Goal: Information Seeking & Learning: Learn about a topic

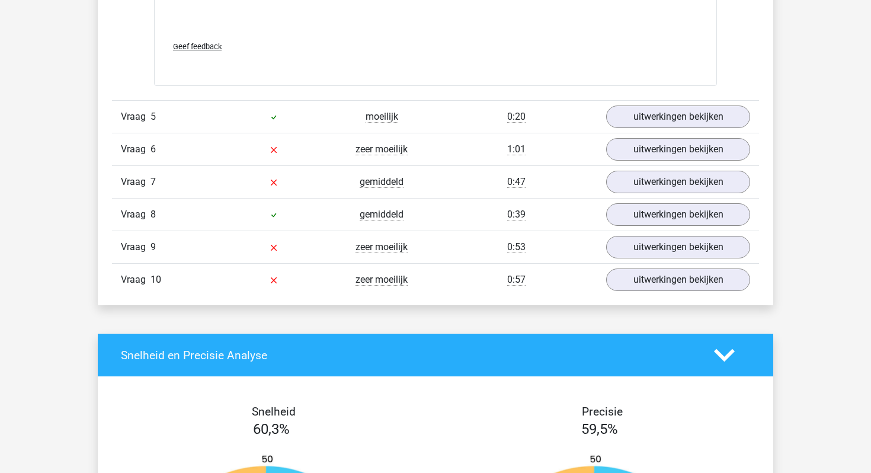
scroll to position [1850, 0]
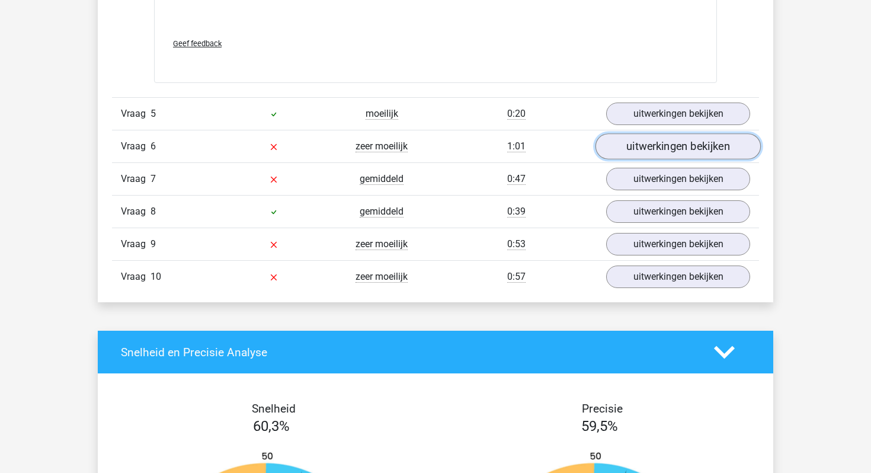
click at [691, 148] on link "uitwerkingen bekijken" at bounding box center [677, 146] width 165 height 26
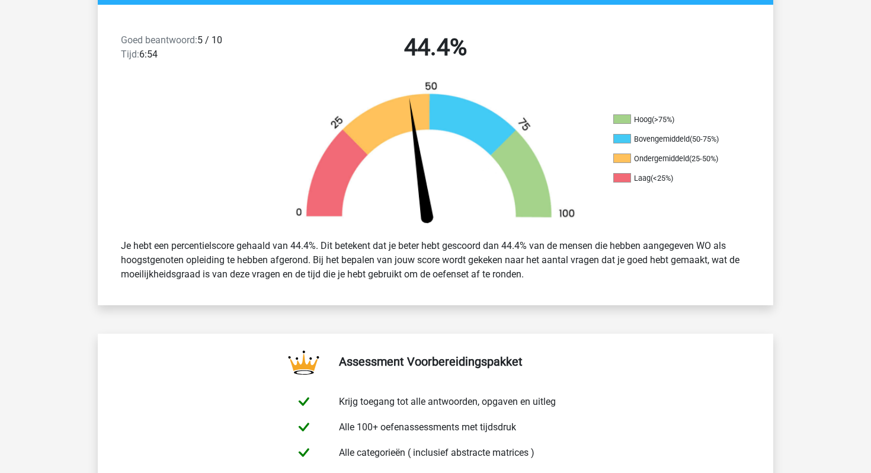
scroll to position [0, 0]
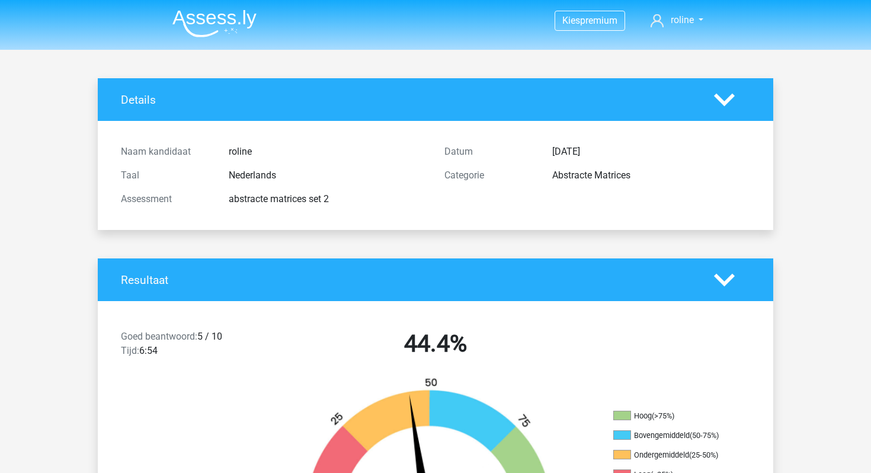
click at [216, 15] on img at bounding box center [214, 23] width 84 height 28
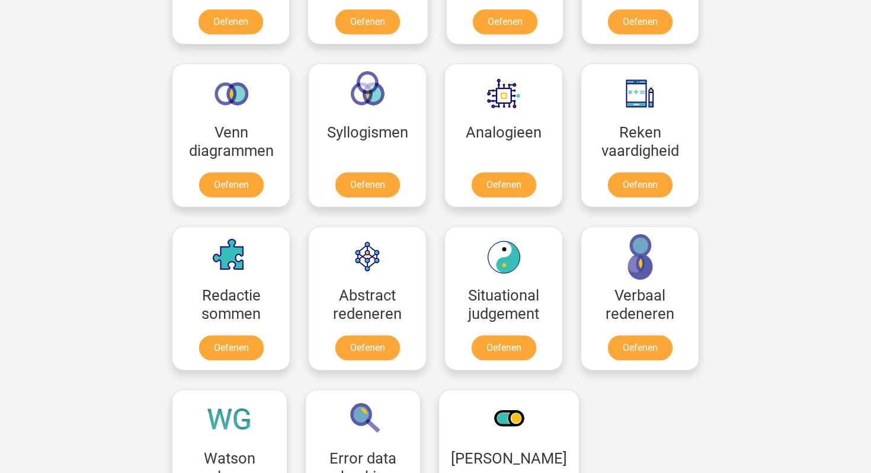
scroll to position [668, 0]
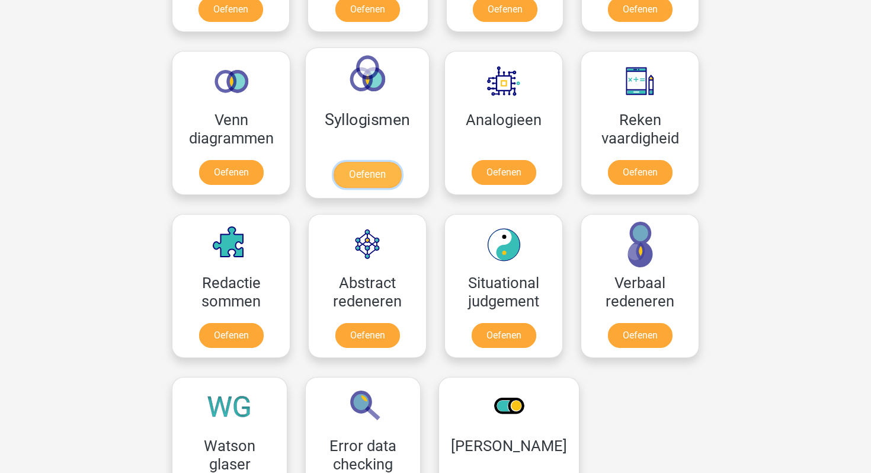
click at [353, 178] on link "Oefenen" at bounding box center [368, 175] width 68 height 26
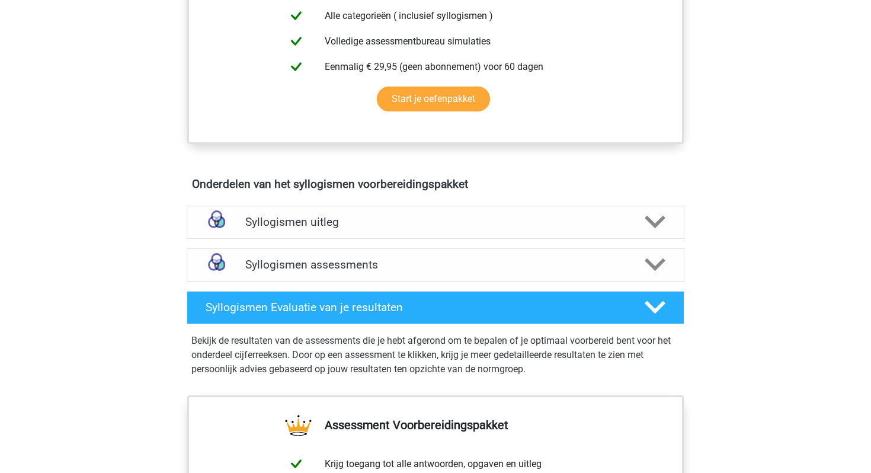
scroll to position [535, 0]
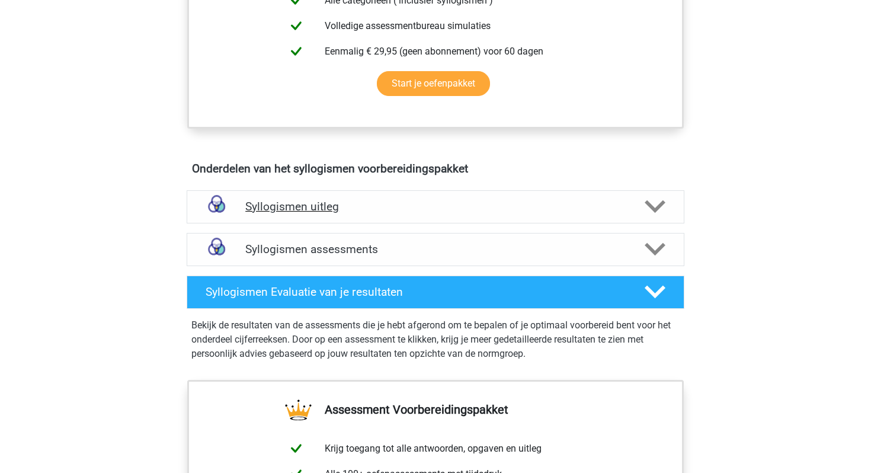
click at [274, 212] on h4 "Syllogismen uitleg" at bounding box center [435, 207] width 380 height 14
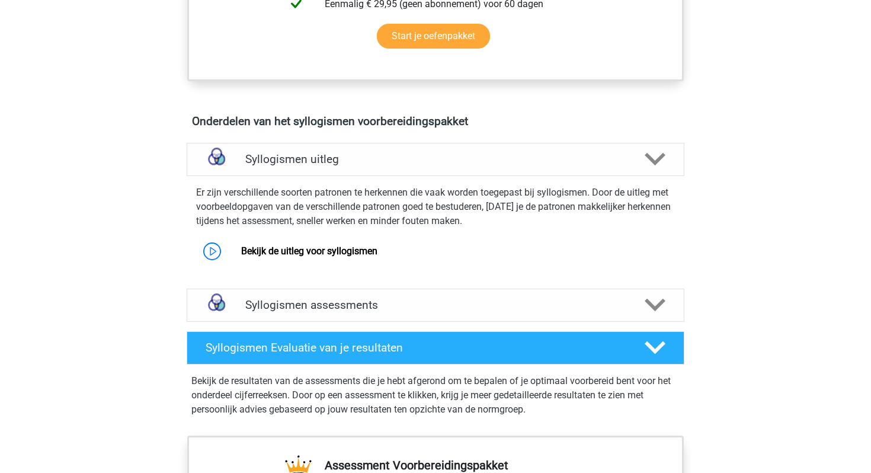
scroll to position [614, 0]
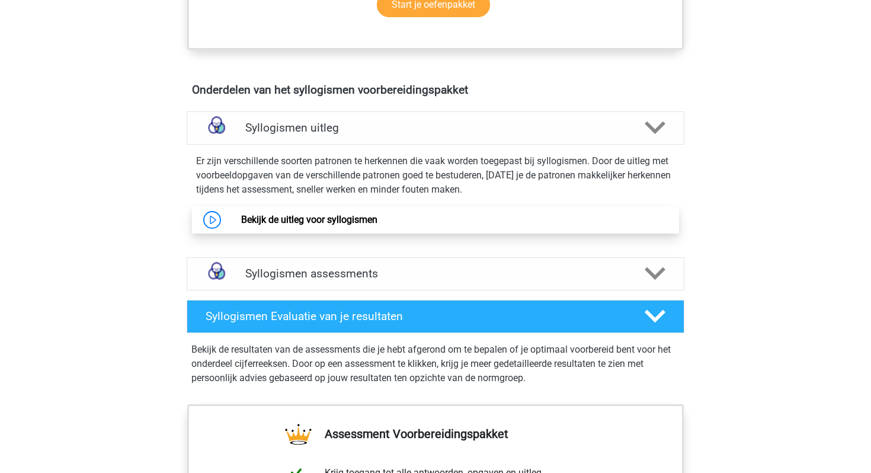
click at [338, 217] on link "Bekijk de uitleg voor syllogismen" at bounding box center [309, 219] width 136 height 11
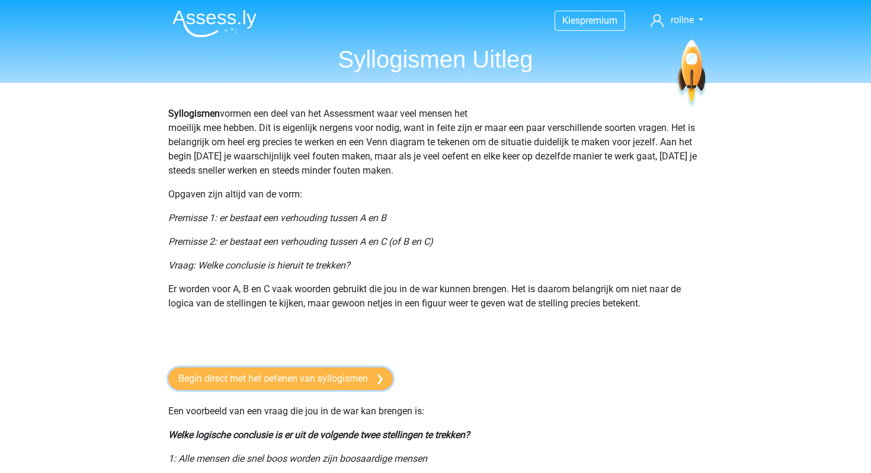
click at [310, 369] on link "Begin direct met het oefenen van syllogismen" at bounding box center [280, 378] width 225 height 23
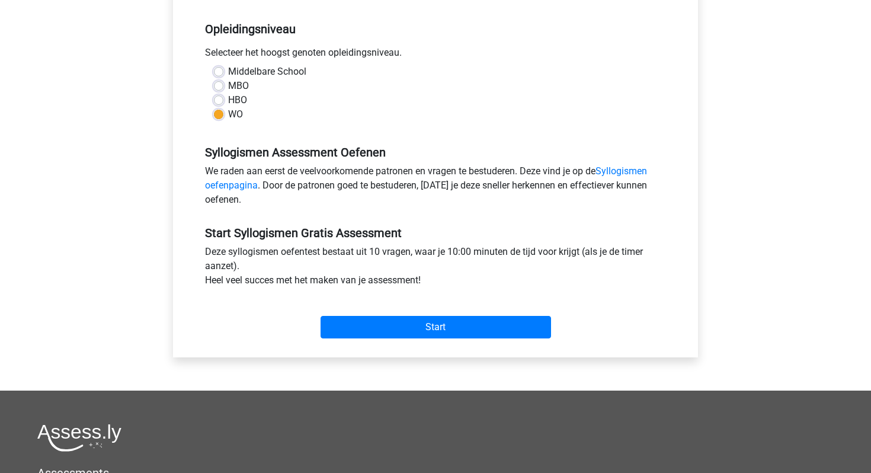
scroll to position [241, 0]
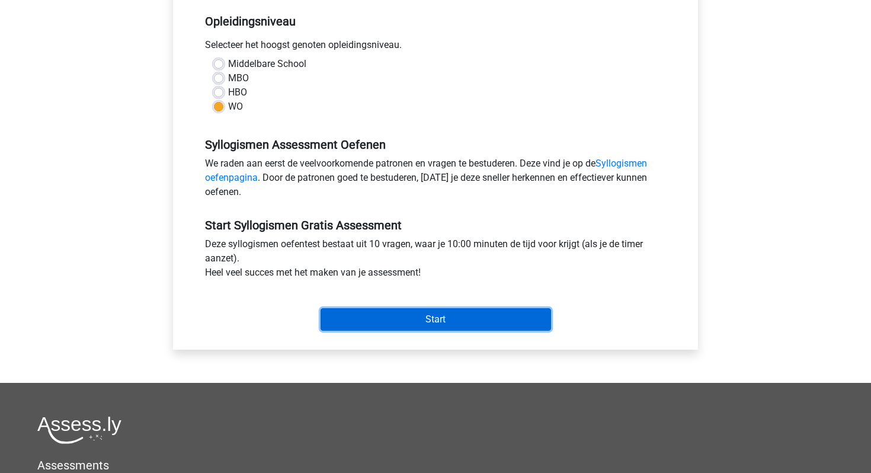
click at [389, 324] on input "Start" at bounding box center [436, 319] width 230 height 23
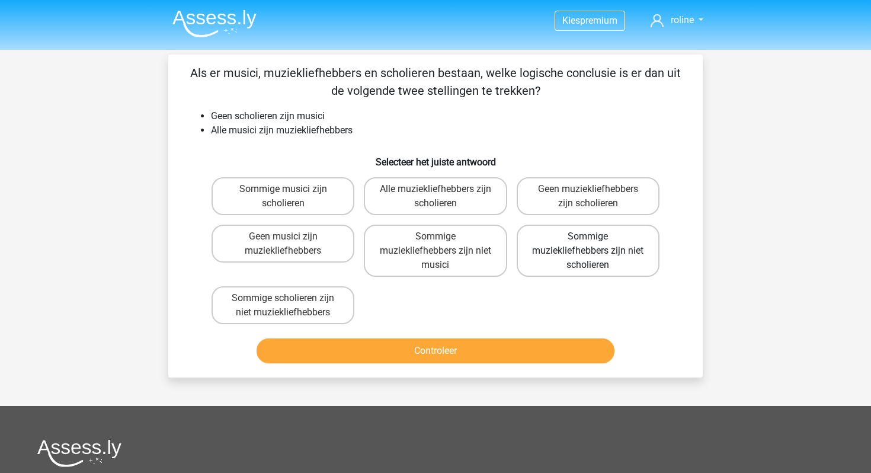
click at [560, 264] on label "Sommige muziekliefhebbers zijn niet scholieren" at bounding box center [588, 251] width 143 height 52
click at [588, 244] on input "Sommige muziekliefhebbers zijn niet scholieren" at bounding box center [592, 240] width 8 height 8
radio input "true"
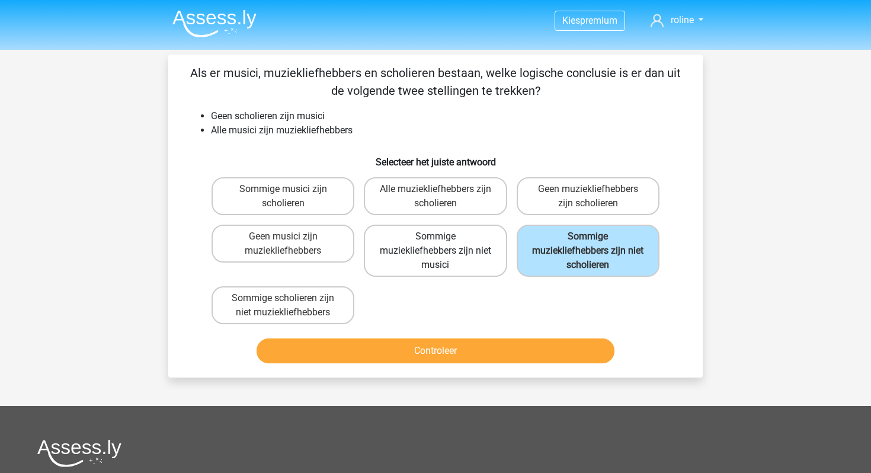
click at [463, 267] on label "Sommige muziekliefhebbers zijn niet musici" at bounding box center [435, 251] width 143 height 52
click at [443, 244] on input "Sommige muziekliefhebbers zijn niet musici" at bounding box center [439, 240] width 8 height 8
radio input "true"
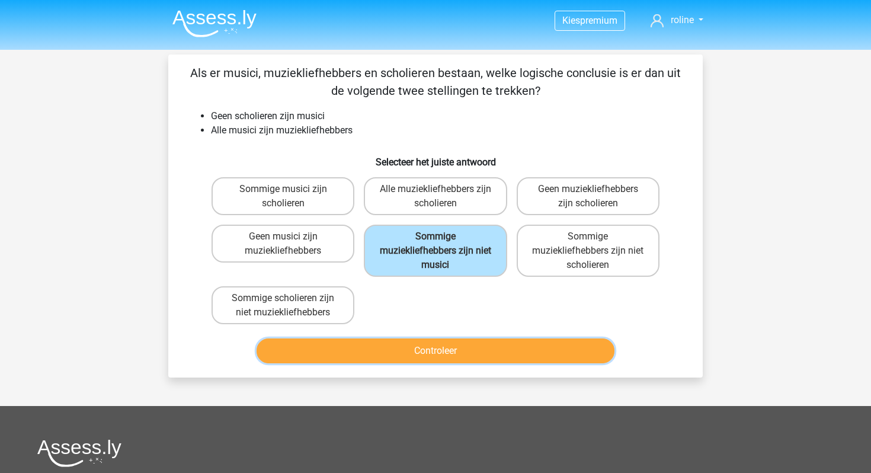
click at [409, 349] on button "Controleer" at bounding box center [436, 350] width 358 height 25
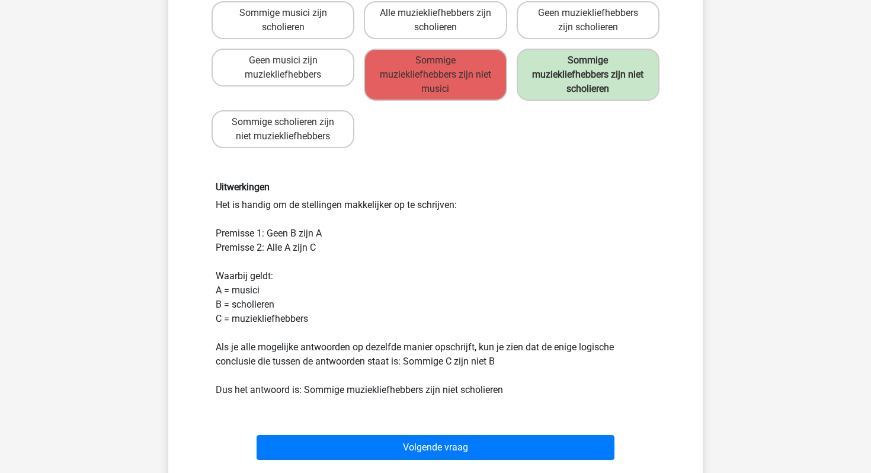
scroll to position [184, 0]
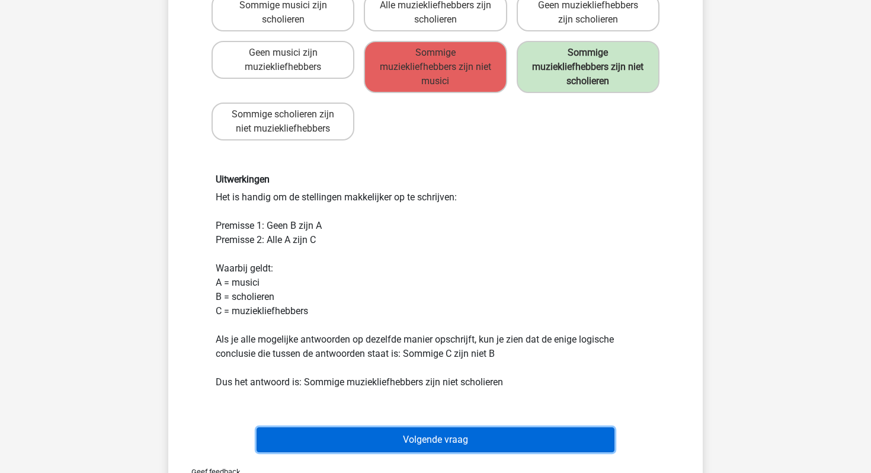
click at [359, 442] on button "Volgende vraag" at bounding box center [436, 439] width 358 height 25
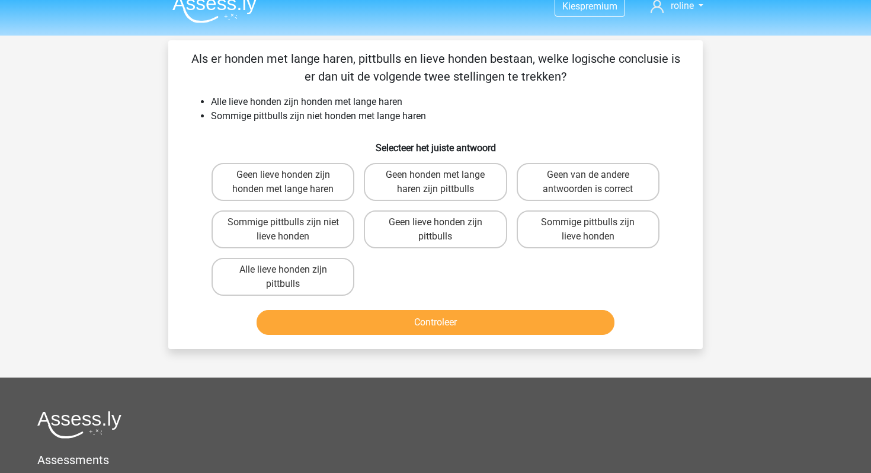
scroll to position [0, 0]
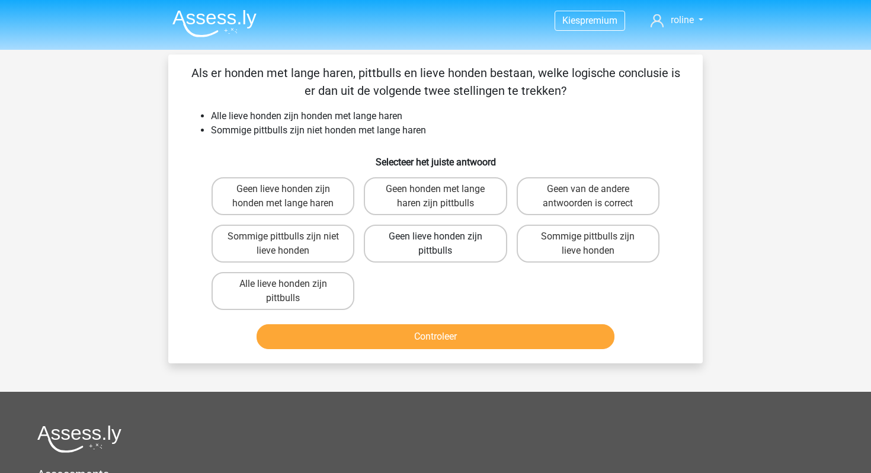
click at [433, 254] on label "Geen lieve honden zijn pittbulls" at bounding box center [435, 244] width 143 height 38
click at [435, 244] on input "Geen lieve honden zijn pittbulls" at bounding box center [439, 240] width 8 height 8
radio input "true"
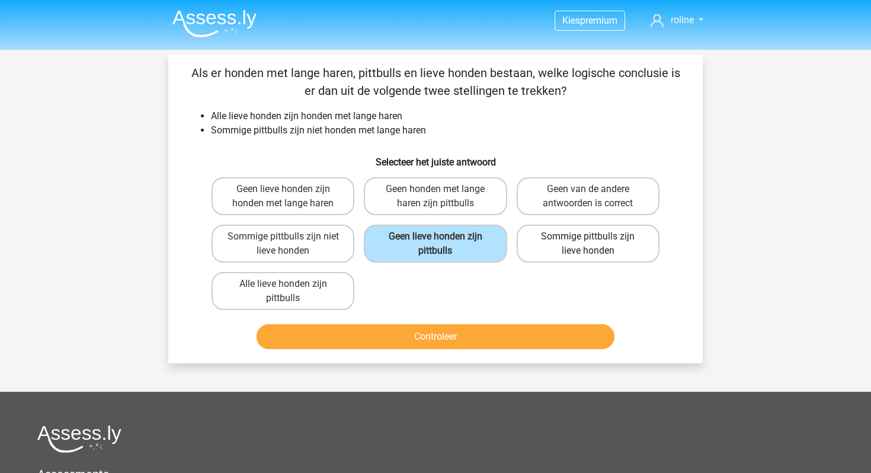
click at [555, 253] on label "Sommige pittbulls zijn lieve honden" at bounding box center [588, 244] width 143 height 38
click at [588, 244] on input "Sommige pittbulls zijn lieve honden" at bounding box center [592, 240] width 8 height 8
radio input "true"
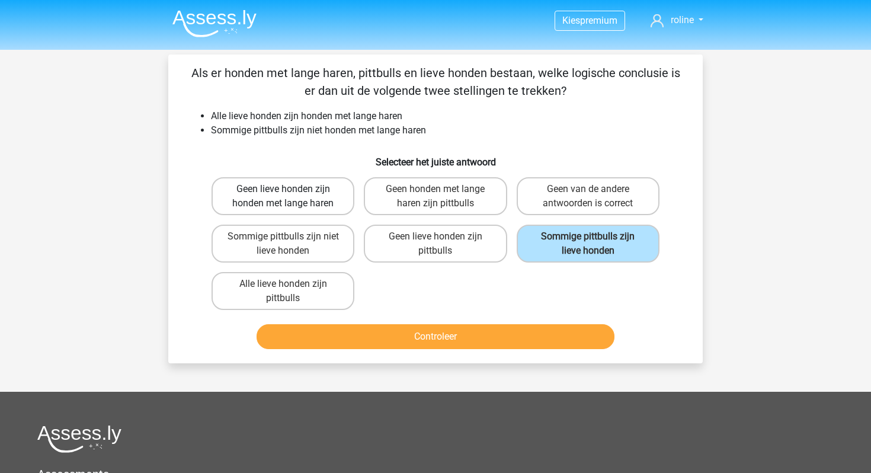
click at [340, 198] on label "Geen lieve honden zijn honden met lange haren" at bounding box center [283, 196] width 143 height 38
click at [291, 197] on input "Geen lieve honden zijn honden met lange haren" at bounding box center [287, 193] width 8 height 8
radio input "true"
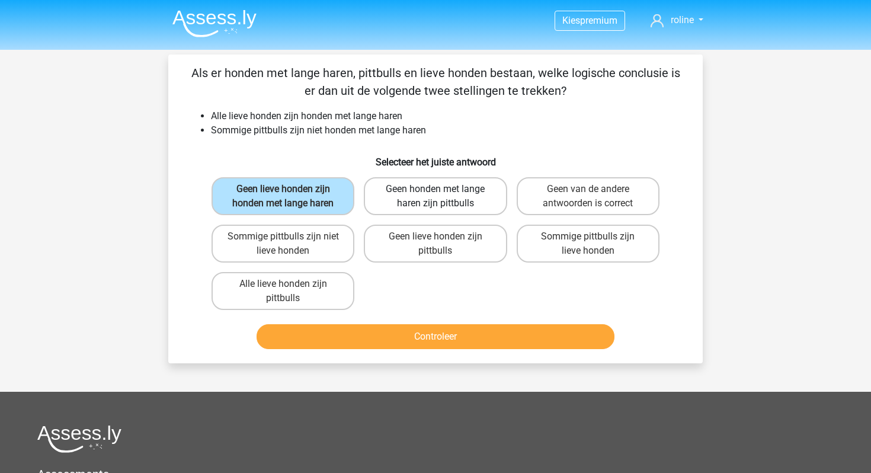
click at [425, 202] on label "Geen honden met lange haren zijn pittbulls" at bounding box center [435, 196] width 143 height 38
click at [435, 197] on input "Geen honden met lange haren zijn pittbulls" at bounding box center [439, 193] width 8 height 8
radio input "true"
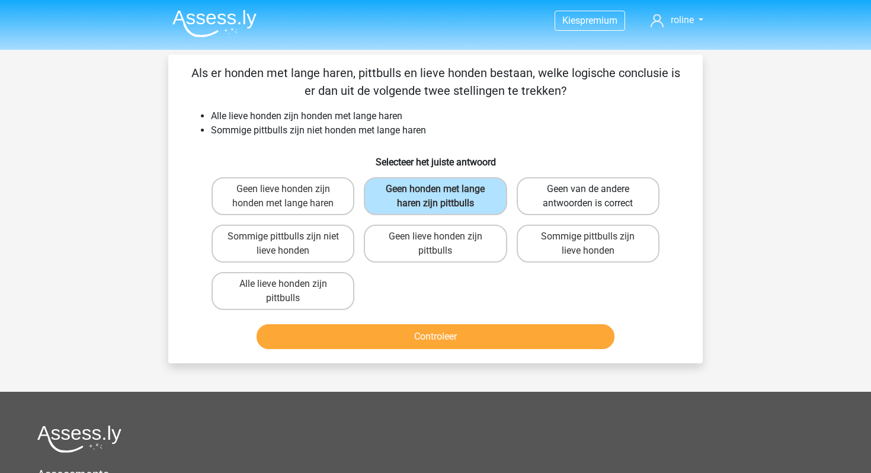
click at [547, 190] on label "Geen van de andere antwoorden is correct" at bounding box center [588, 196] width 143 height 38
click at [588, 190] on input "Geen van de andere antwoorden is correct" at bounding box center [592, 193] width 8 height 8
radio input "true"
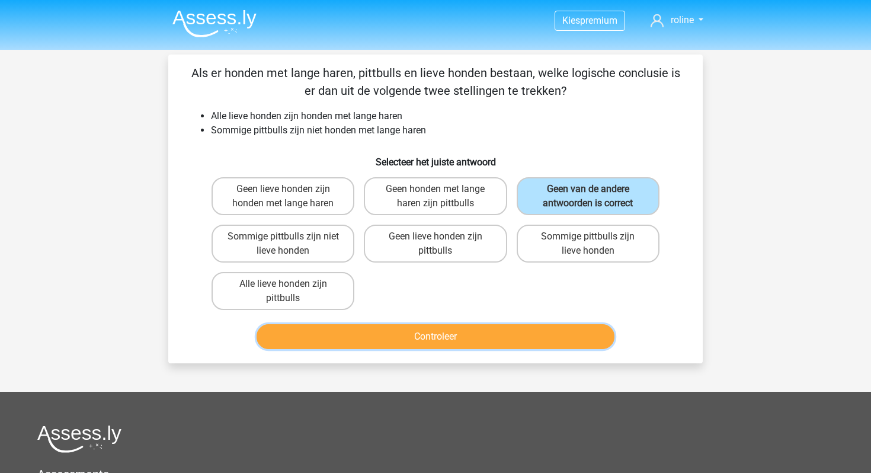
click at [459, 341] on button "Controleer" at bounding box center [436, 336] width 358 height 25
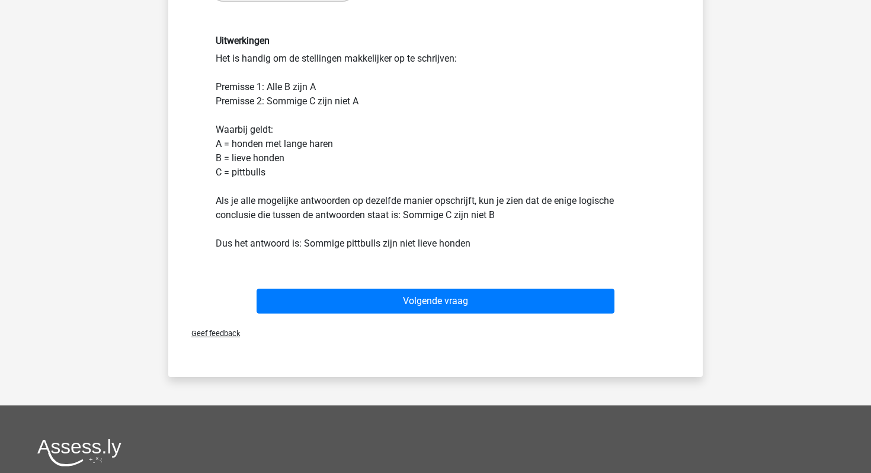
scroll to position [429, 0]
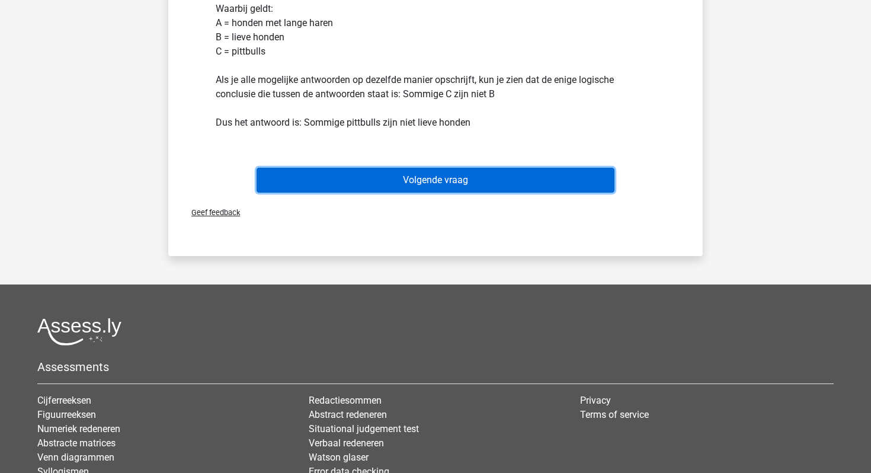
click at [402, 171] on button "Volgende vraag" at bounding box center [436, 180] width 358 height 25
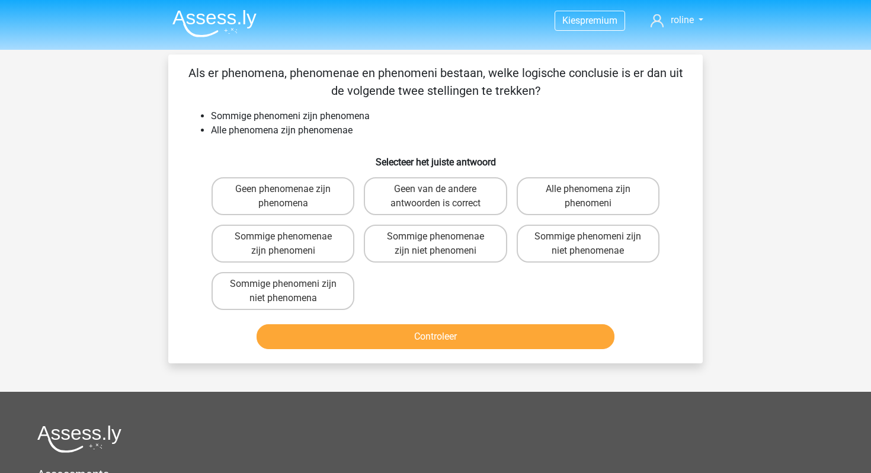
scroll to position [1, 0]
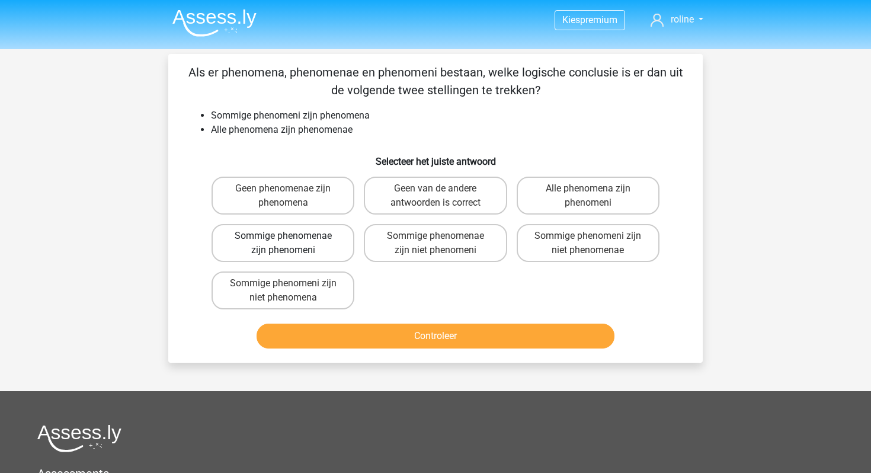
click at [319, 241] on label "Sommige phenomenae zijn phenomeni" at bounding box center [283, 243] width 143 height 38
click at [291, 241] on input "Sommige phenomenae zijn phenomeni" at bounding box center [287, 240] width 8 height 8
radio input "true"
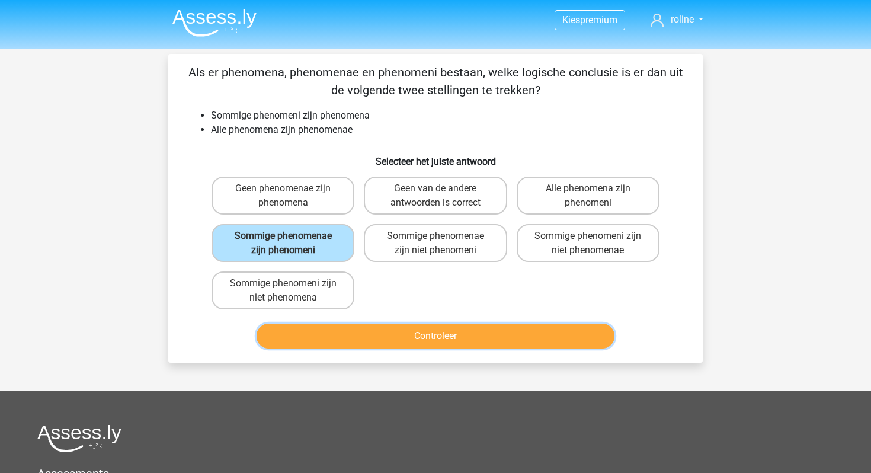
click at [476, 338] on button "Controleer" at bounding box center [436, 336] width 358 height 25
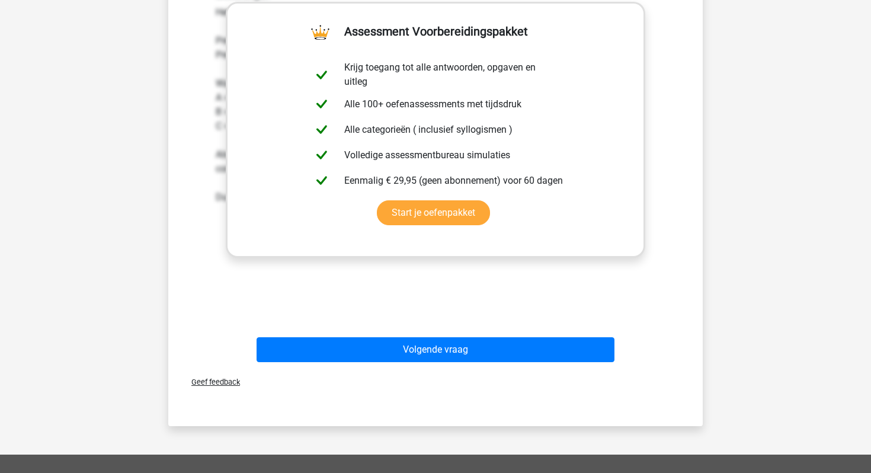
scroll to position [446, 0]
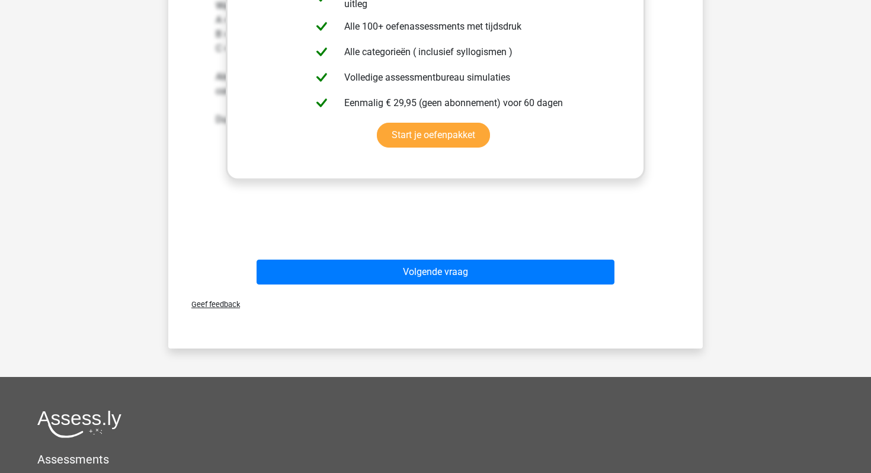
click at [475, 289] on div "Volgende vraag" at bounding box center [435, 275] width 457 height 30
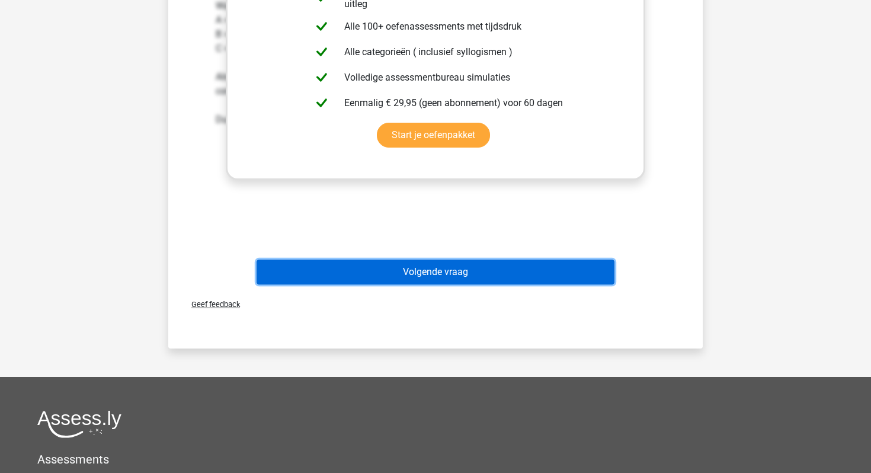
click at [475, 281] on button "Volgende vraag" at bounding box center [436, 272] width 358 height 25
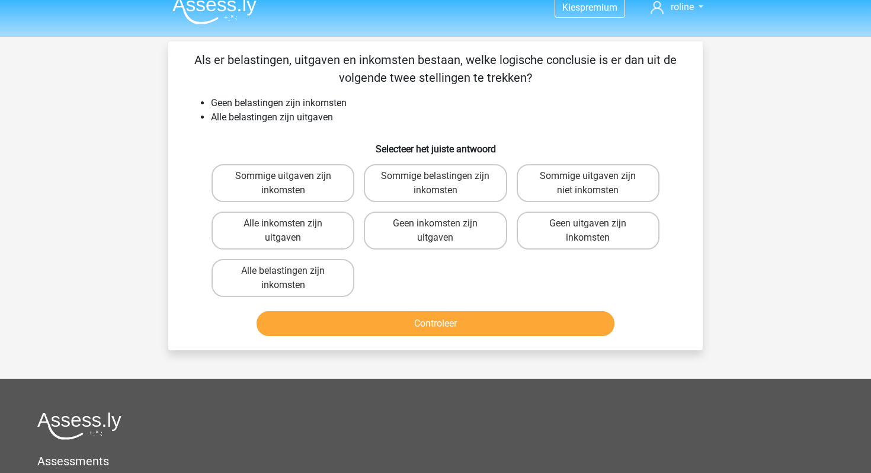
scroll to position [9, 0]
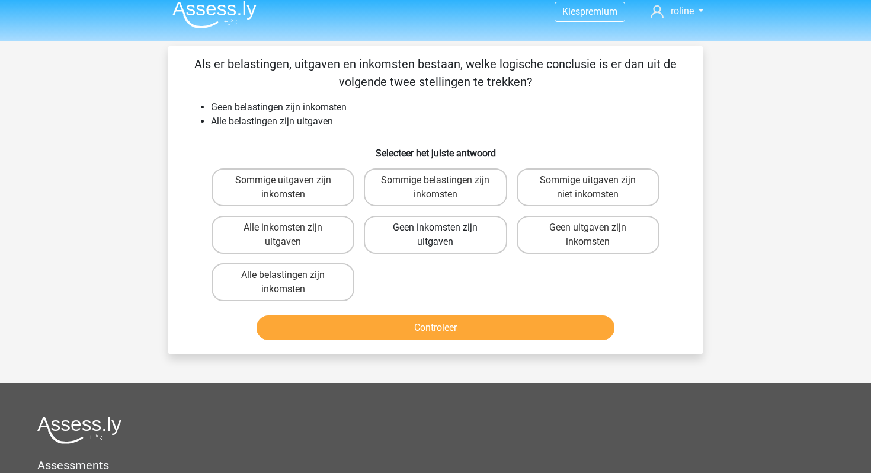
click at [413, 246] on label "Geen inkomsten zijn uitgaven" at bounding box center [435, 235] width 143 height 38
click at [435, 235] on input "Geen inkomsten zijn uitgaven" at bounding box center [439, 232] width 8 height 8
radio input "true"
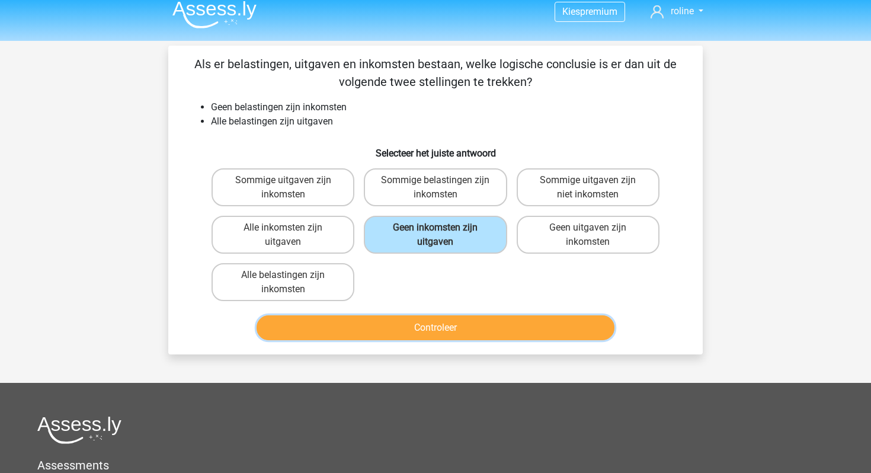
click at [392, 319] on button "Controleer" at bounding box center [436, 327] width 358 height 25
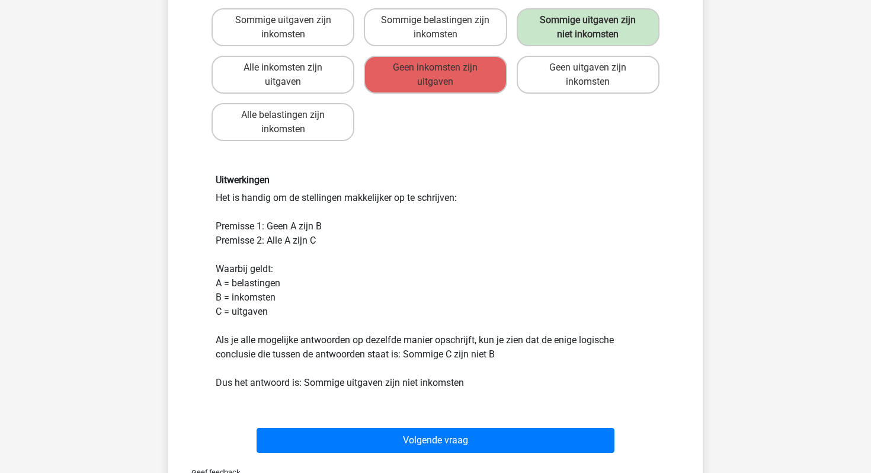
scroll to position [171, 0]
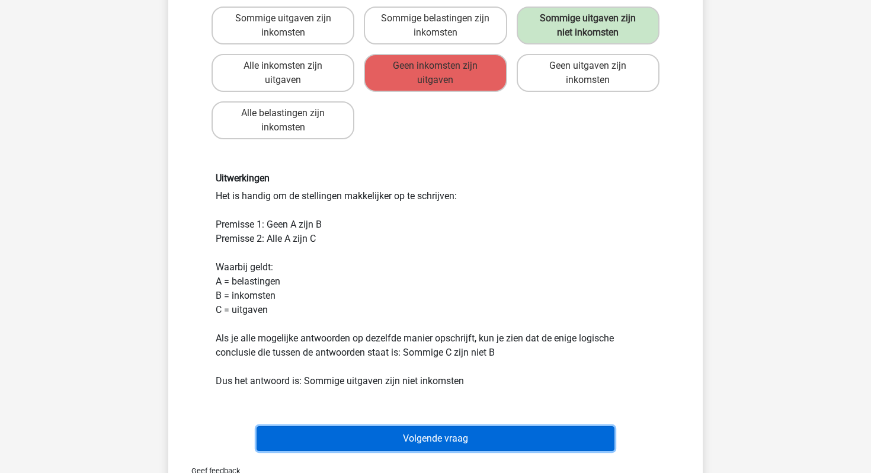
click at [390, 441] on button "Volgende vraag" at bounding box center [436, 438] width 358 height 25
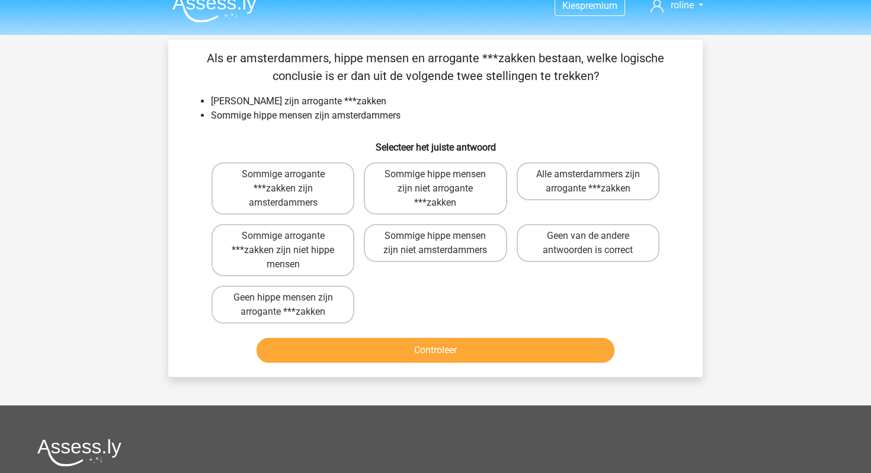
scroll to position [9, 0]
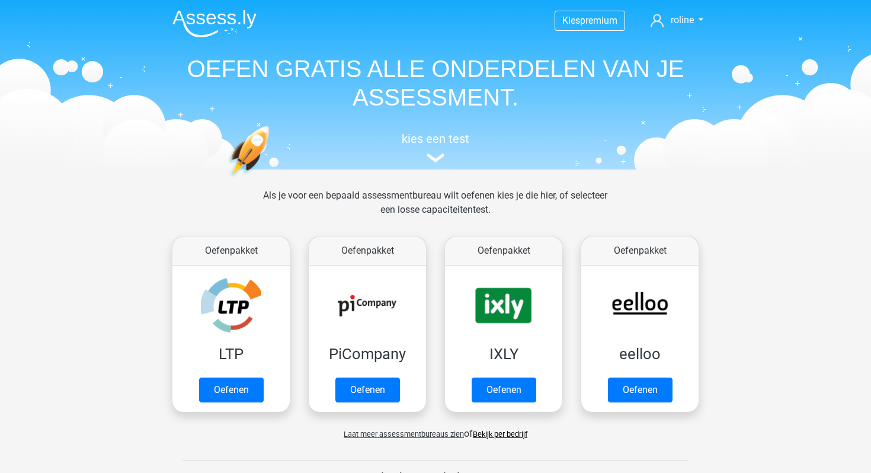
click at [225, 33] on img at bounding box center [214, 23] width 84 height 28
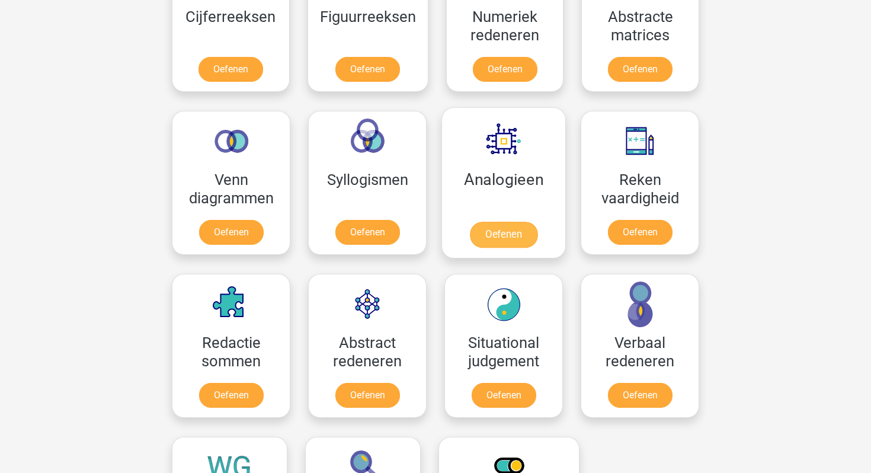
scroll to position [610, 0]
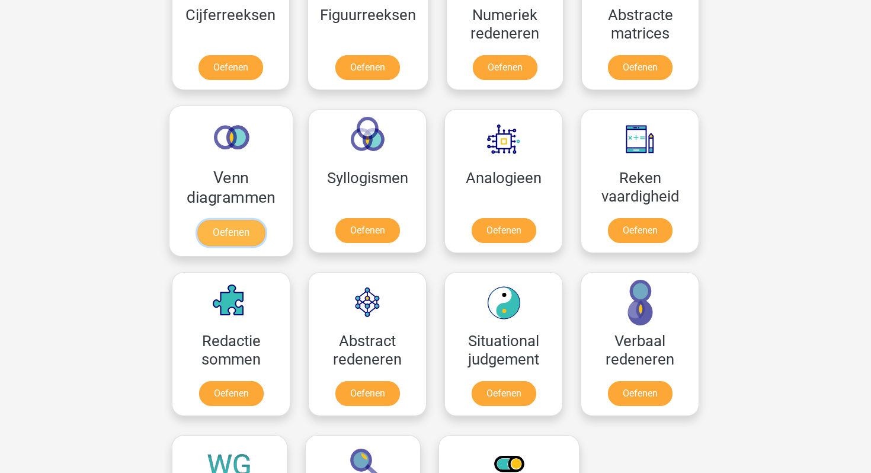
click at [216, 230] on link "Oefenen" at bounding box center [231, 233] width 68 height 26
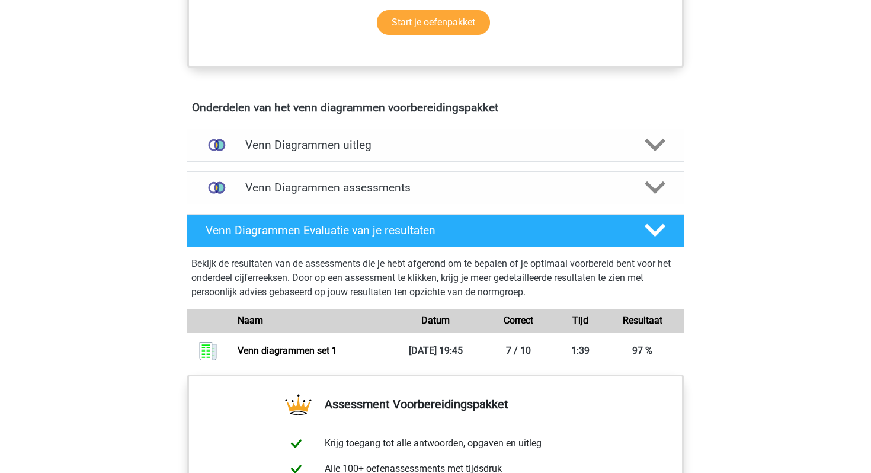
scroll to position [666, 0]
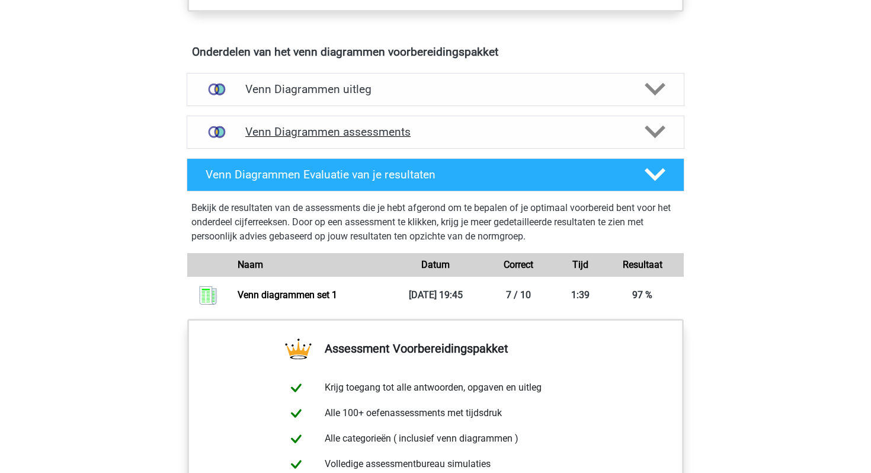
click at [359, 127] on h4 "Venn Diagrammen assessments" at bounding box center [435, 132] width 380 height 14
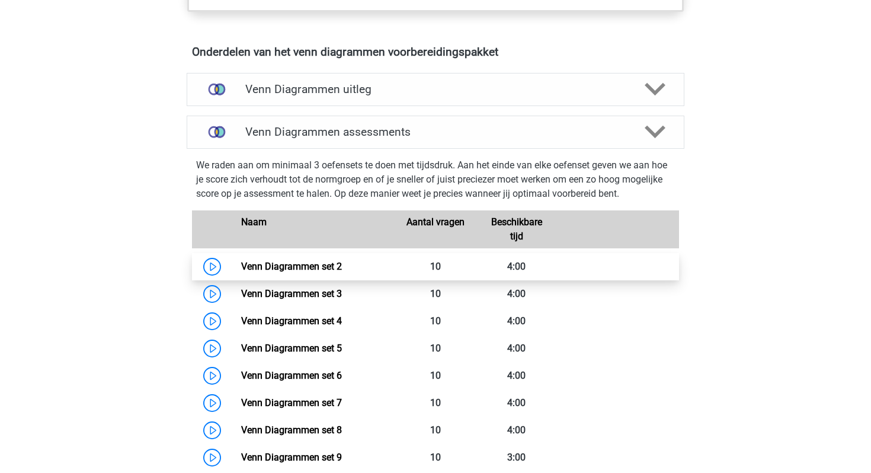
click at [292, 261] on link "Venn Diagrammen set 2" at bounding box center [291, 266] width 101 height 11
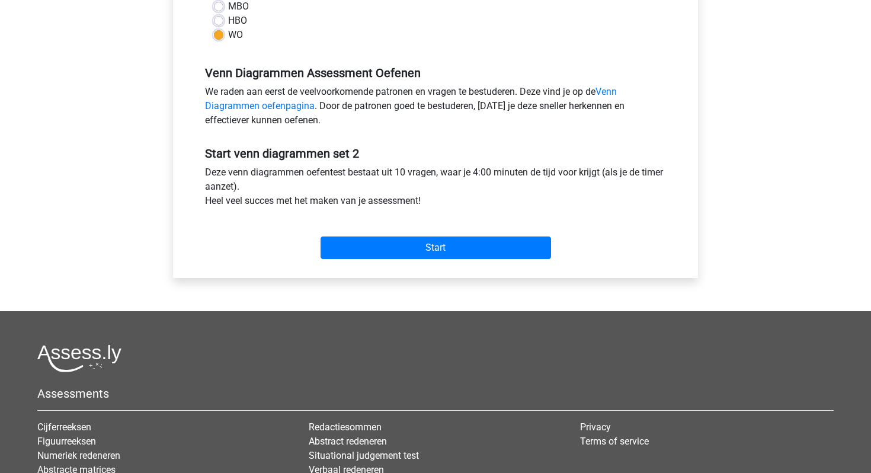
scroll to position [321, 0]
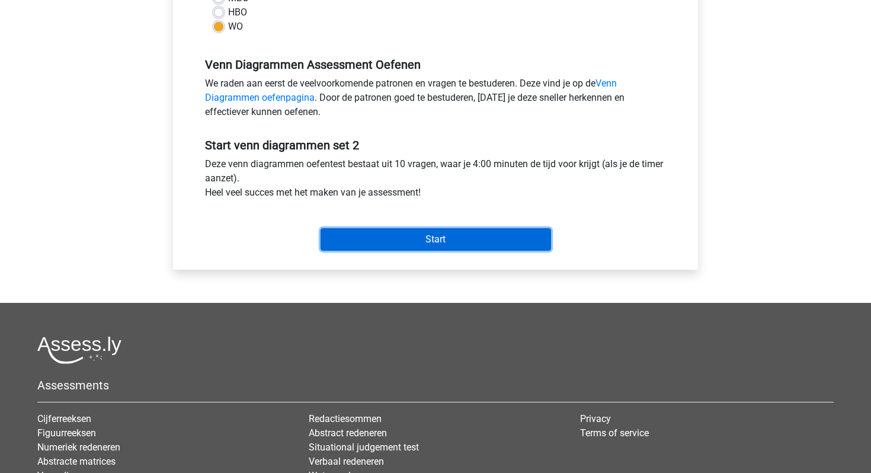
click at [386, 245] on input "Start" at bounding box center [436, 239] width 230 height 23
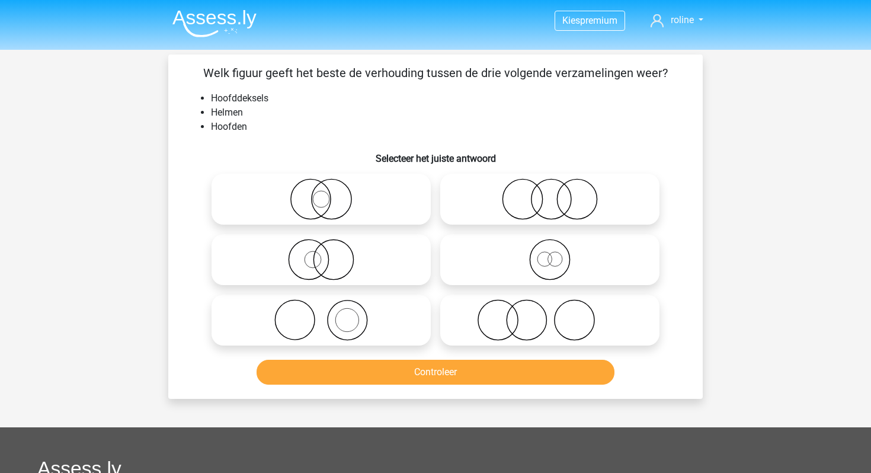
click at [332, 323] on icon at bounding box center [321, 319] width 210 height 41
click at [329, 314] on input "radio" at bounding box center [325, 310] width 8 height 8
radio input "true"
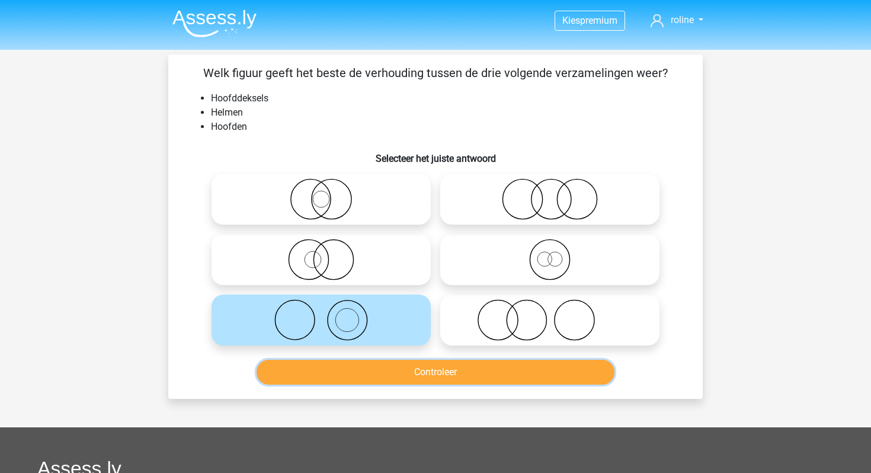
click at [336, 377] on button "Controleer" at bounding box center [436, 372] width 358 height 25
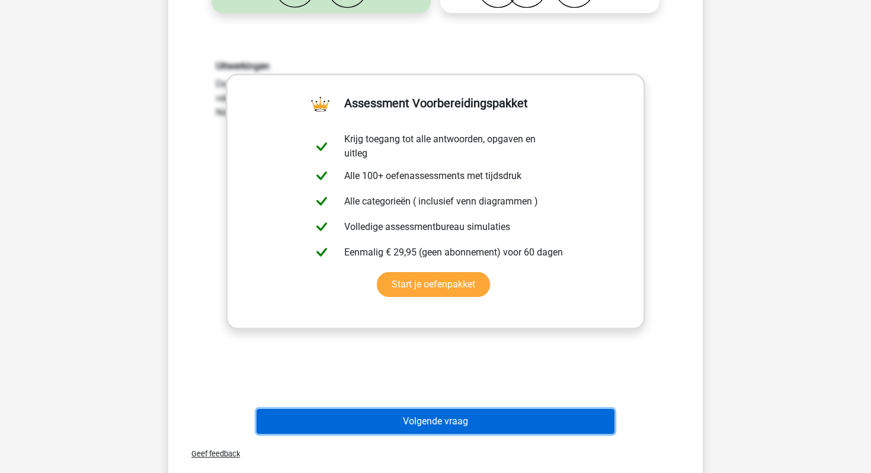
click at [353, 422] on button "Volgende vraag" at bounding box center [436, 421] width 358 height 25
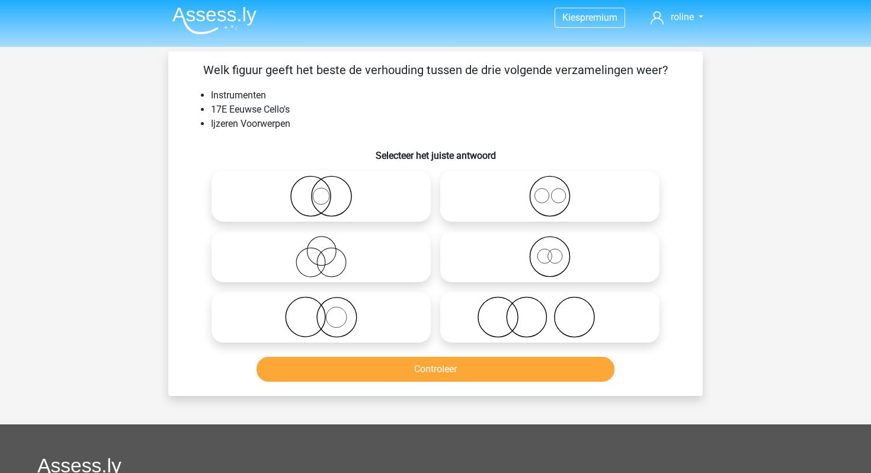
scroll to position [1, 0]
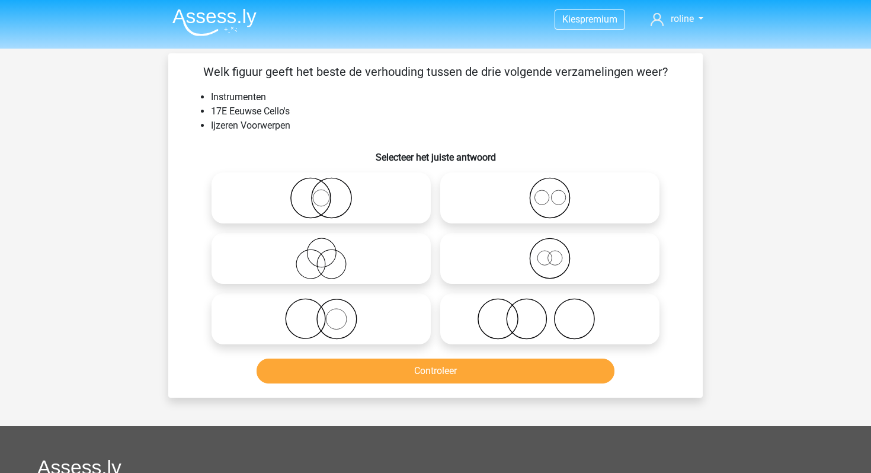
click at [297, 198] on icon at bounding box center [321, 197] width 210 height 41
click at [321, 192] on input "radio" at bounding box center [325, 188] width 8 height 8
radio input "true"
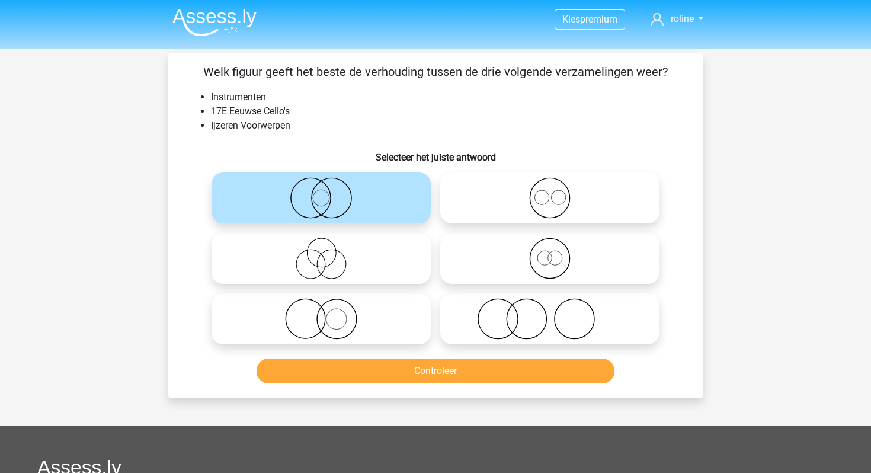
click at [299, 310] on icon at bounding box center [321, 318] width 210 height 41
click at [321, 310] on input "radio" at bounding box center [325, 309] width 8 height 8
radio input "true"
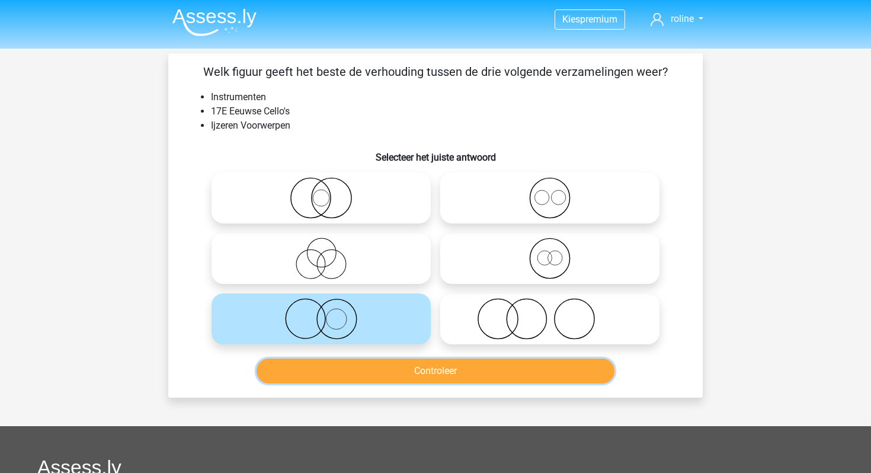
click at [303, 375] on button "Controleer" at bounding box center [436, 370] width 358 height 25
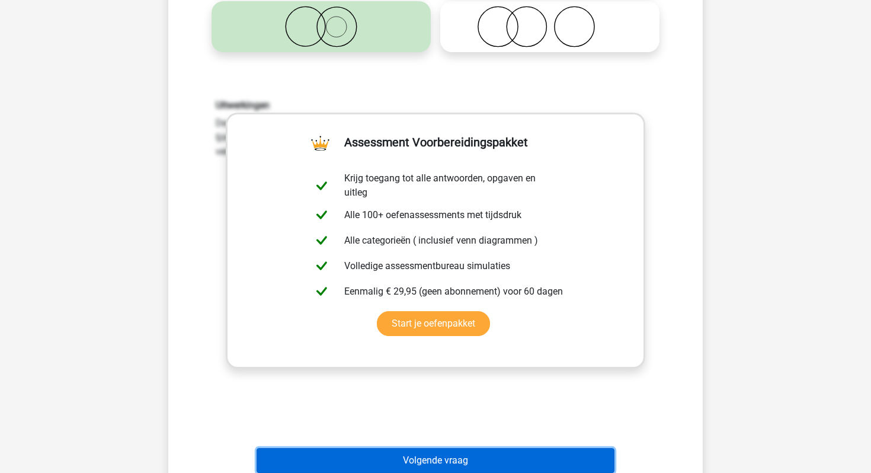
click at [330, 463] on button "Volgende vraag" at bounding box center [436, 460] width 358 height 25
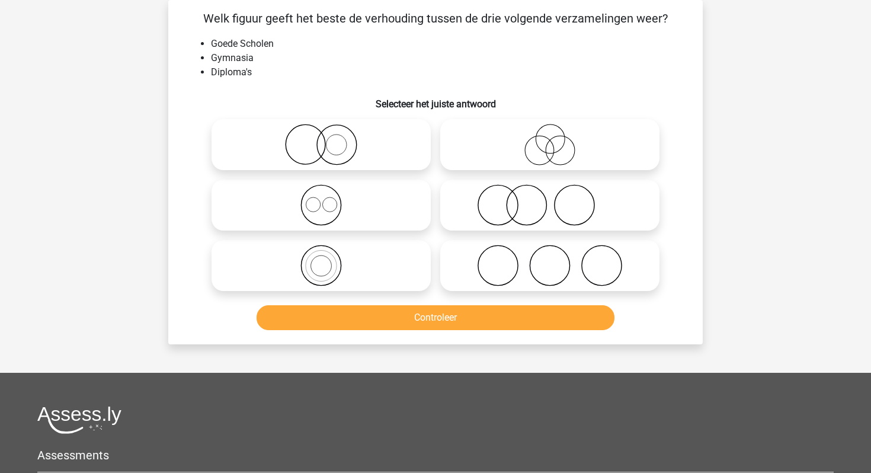
scroll to position [0, 0]
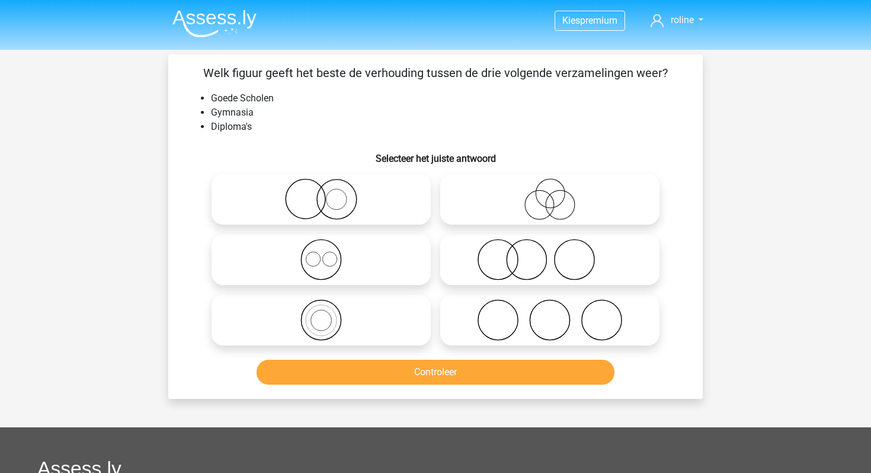
click at [505, 249] on icon at bounding box center [550, 259] width 210 height 41
click at [550, 249] on input "radio" at bounding box center [554, 250] width 8 height 8
radio input "true"
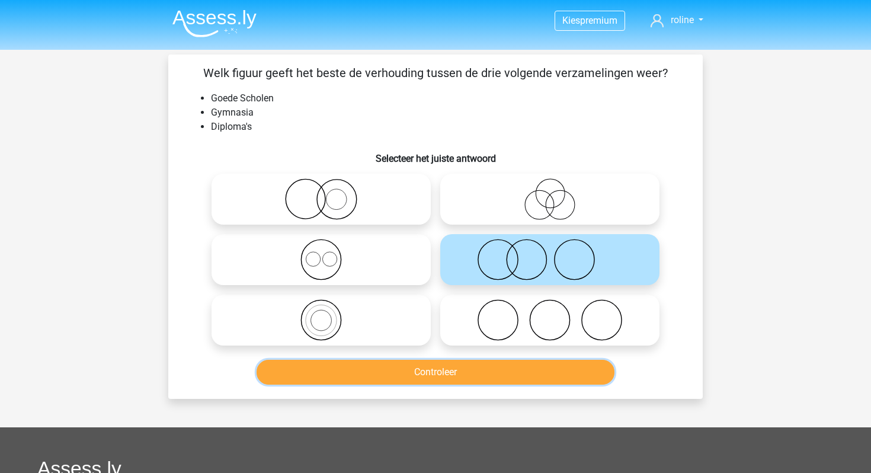
click at [444, 377] on button "Controleer" at bounding box center [436, 372] width 358 height 25
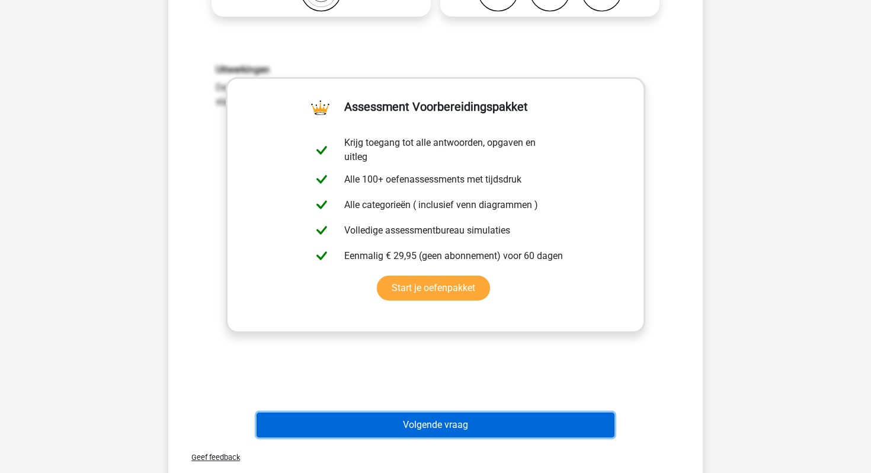
click at [421, 417] on button "Volgende vraag" at bounding box center [436, 424] width 358 height 25
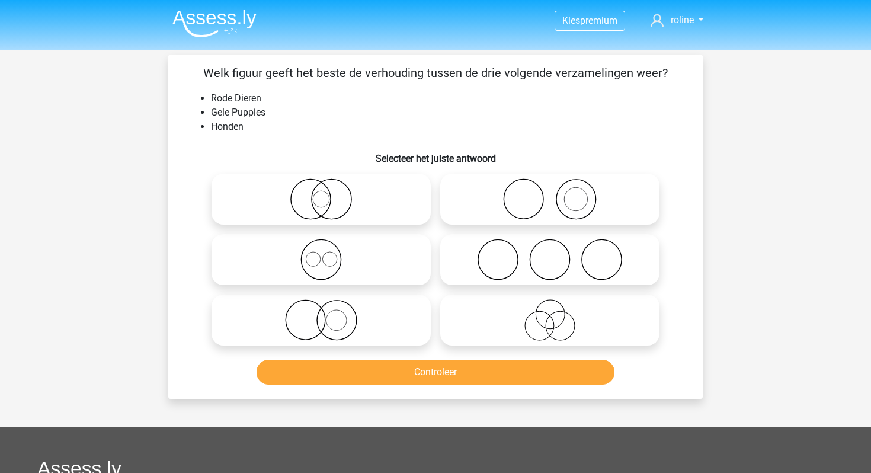
click at [350, 246] on icon at bounding box center [321, 259] width 210 height 41
click at [329, 246] on input "radio" at bounding box center [325, 250] width 8 height 8
radio input "true"
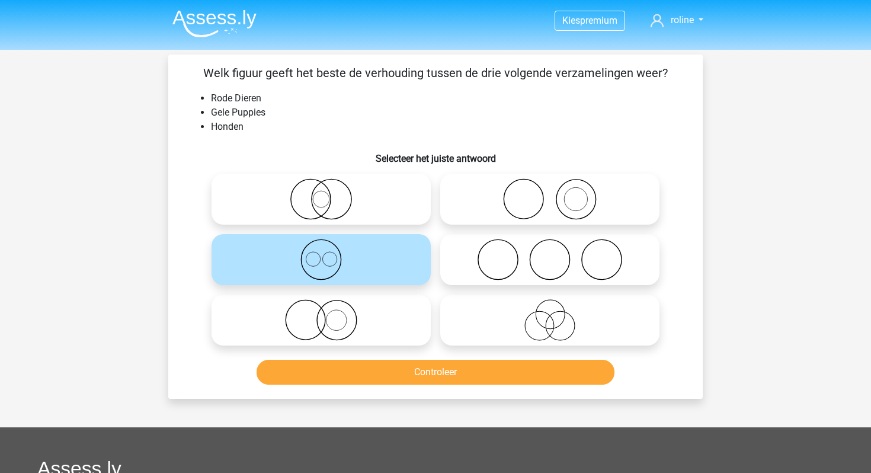
click at [332, 311] on circle at bounding box center [336, 320] width 21 height 21
click at [329, 311] on input "radio" at bounding box center [325, 310] width 8 height 8
radio input "true"
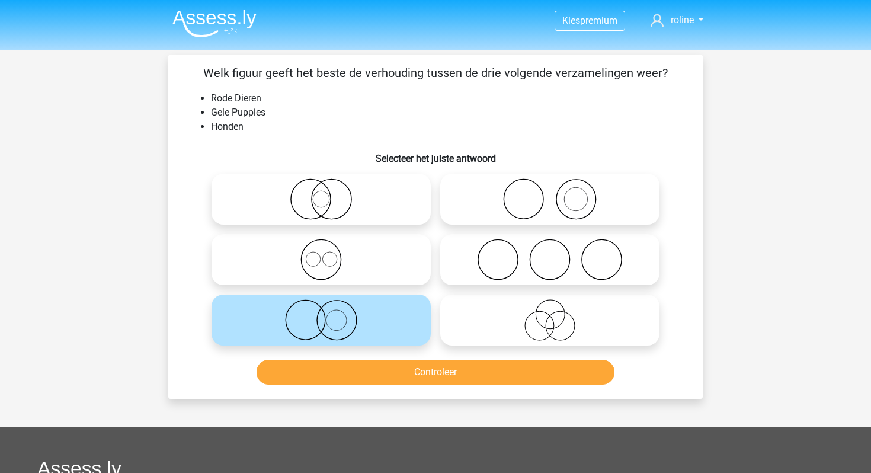
click at [542, 187] on icon at bounding box center [550, 198] width 210 height 41
click at [550, 187] on input "radio" at bounding box center [554, 189] width 8 height 8
radio input "true"
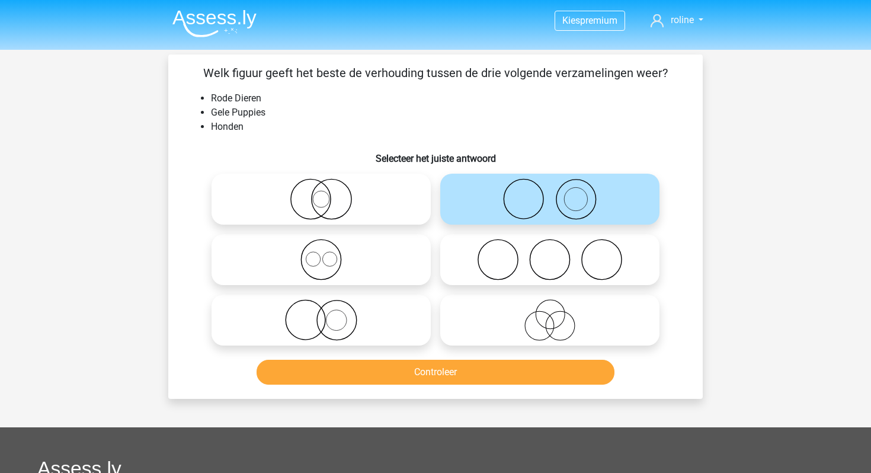
click at [333, 319] on icon at bounding box center [321, 319] width 210 height 41
click at [329, 314] on input "radio" at bounding box center [325, 310] width 8 height 8
radio input "true"
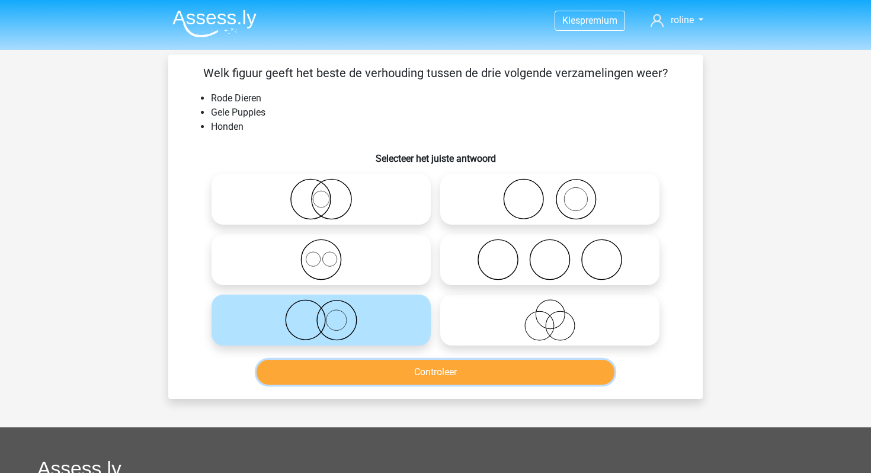
click at [337, 379] on button "Controleer" at bounding box center [436, 372] width 358 height 25
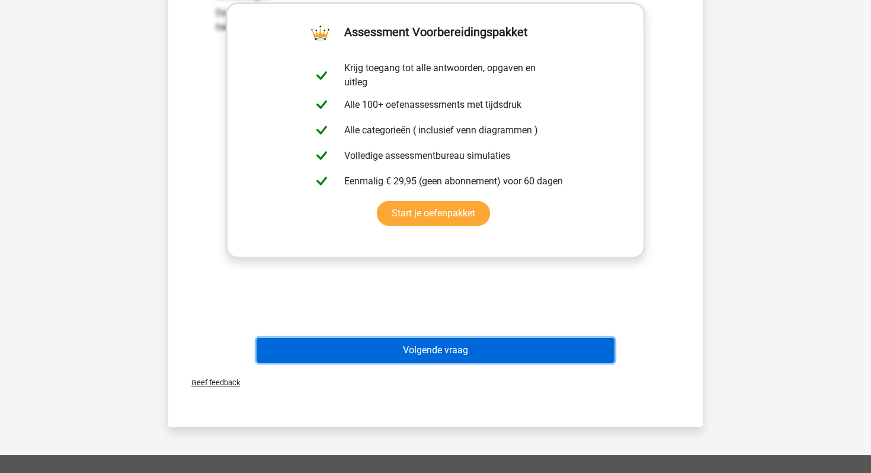
click at [352, 358] on button "Volgende vraag" at bounding box center [436, 350] width 358 height 25
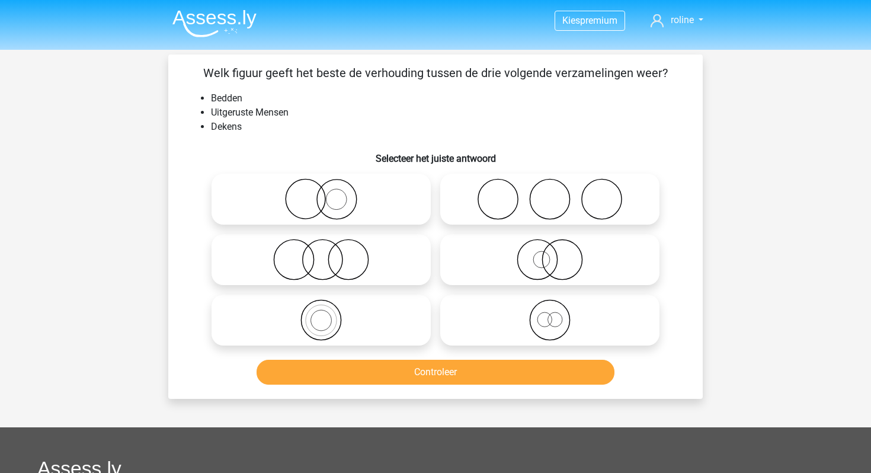
click at [527, 199] on icon at bounding box center [550, 198] width 210 height 41
click at [550, 193] on input "radio" at bounding box center [554, 189] width 8 height 8
radio input "true"
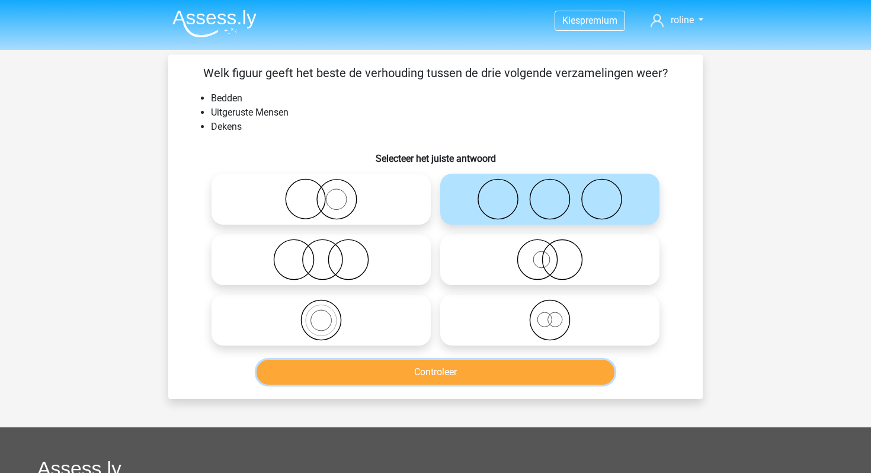
click at [401, 372] on button "Controleer" at bounding box center [436, 372] width 358 height 25
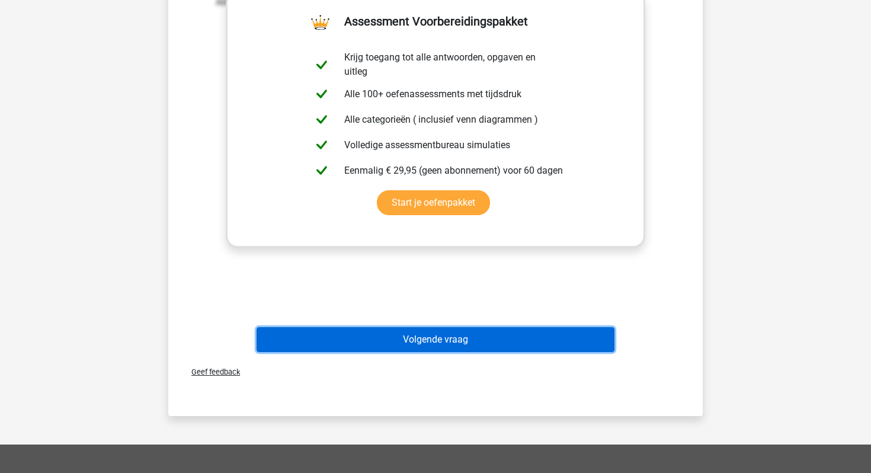
click at [402, 340] on button "Volgende vraag" at bounding box center [436, 339] width 358 height 25
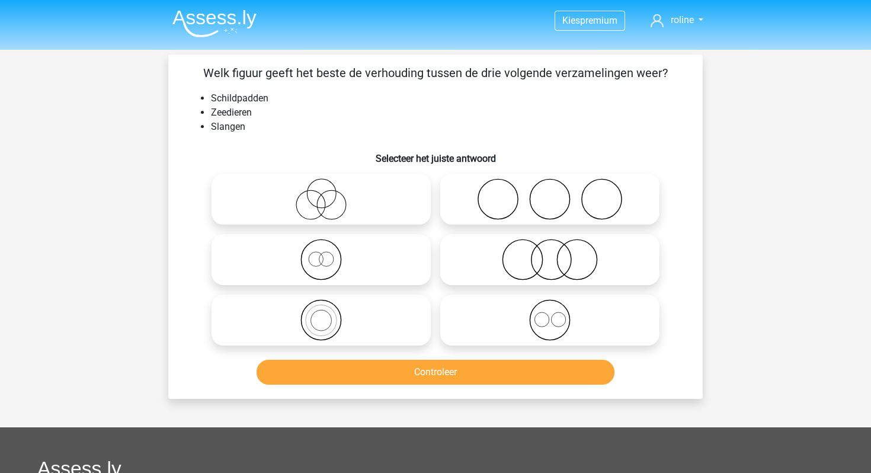
click at [321, 197] on icon at bounding box center [321, 198] width 210 height 41
click at [321, 193] on input "radio" at bounding box center [325, 189] width 8 height 8
radio input "true"
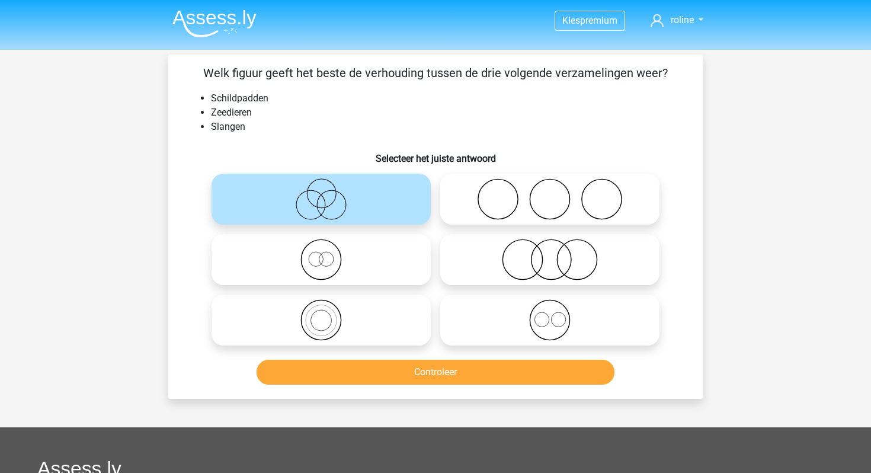
click at [498, 249] on icon at bounding box center [550, 259] width 210 height 41
click at [550, 249] on input "radio" at bounding box center [554, 250] width 8 height 8
radio input "true"
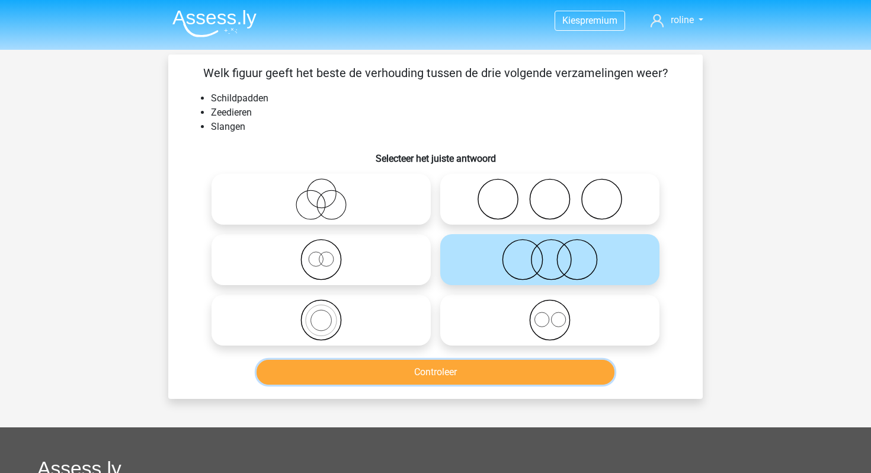
click at [441, 372] on button "Controleer" at bounding box center [436, 372] width 358 height 25
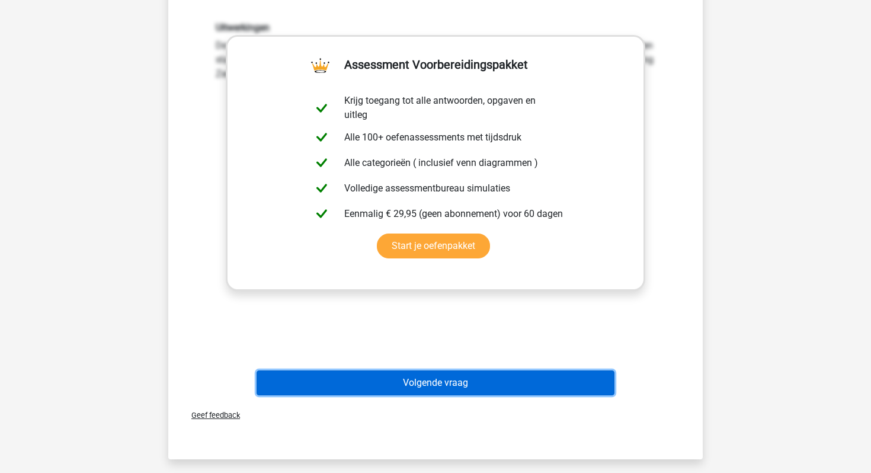
click at [413, 388] on button "Volgende vraag" at bounding box center [436, 382] width 358 height 25
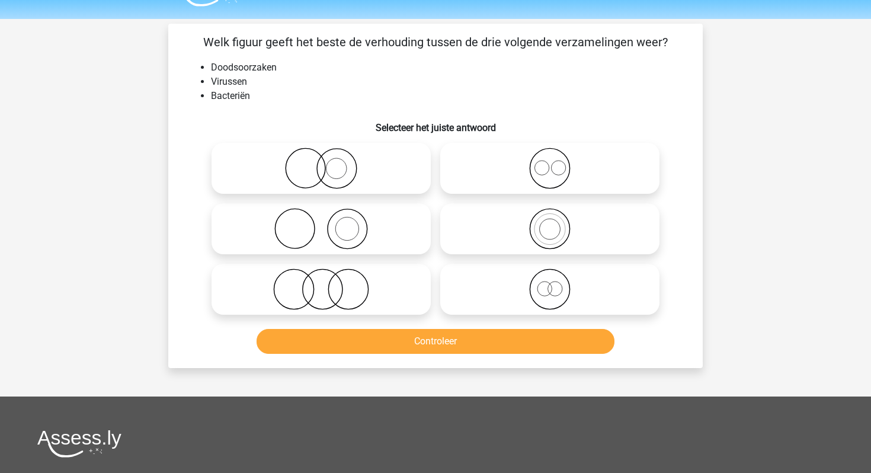
scroll to position [23, 0]
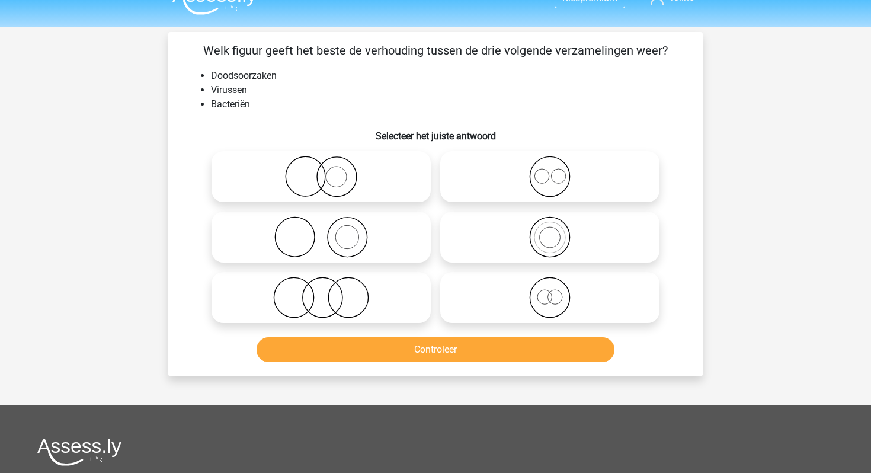
click at [325, 313] on icon at bounding box center [321, 297] width 210 height 41
click at [325, 292] on input "radio" at bounding box center [325, 288] width 8 height 8
radio input "true"
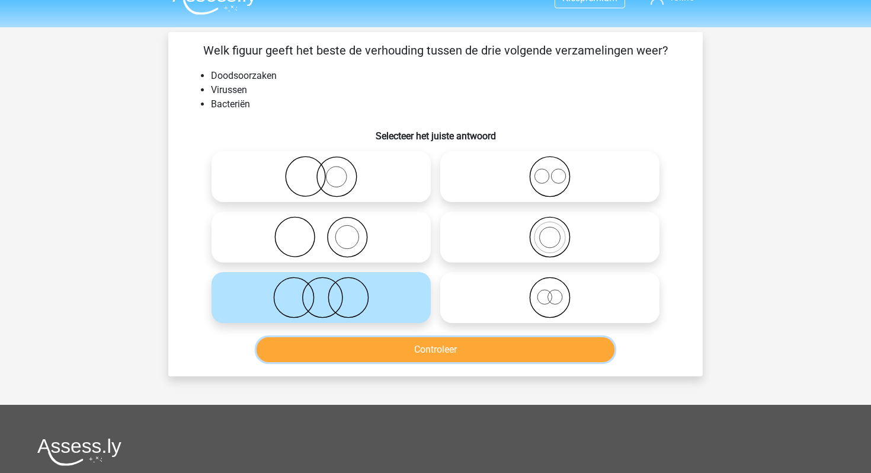
click at [325, 350] on button "Controleer" at bounding box center [436, 349] width 358 height 25
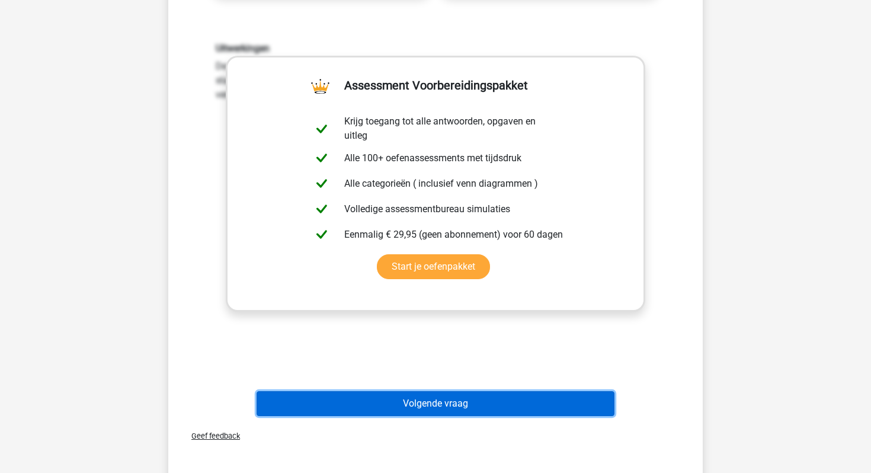
click at [345, 408] on button "Volgende vraag" at bounding box center [436, 403] width 358 height 25
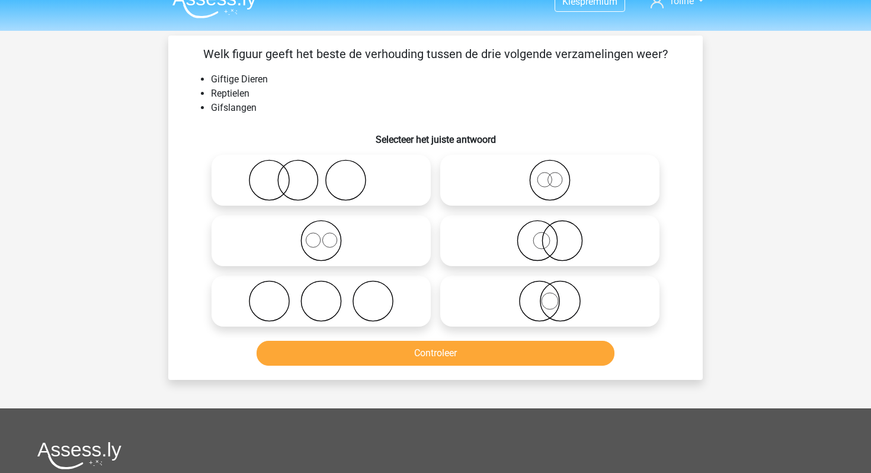
scroll to position [0, 0]
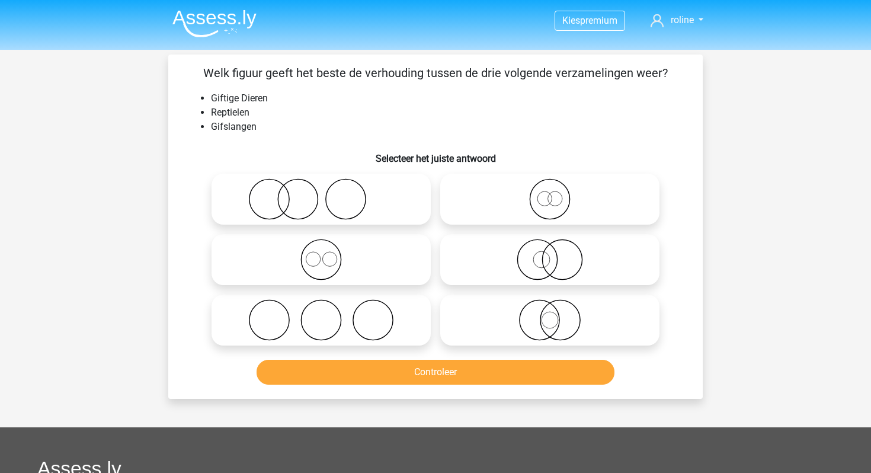
click at [522, 262] on icon at bounding box center [550, 259] width 210 height 41
click at [550, 254] on input "radio" at bounding box center [554, 250] width 8 height 8
radio input "true"
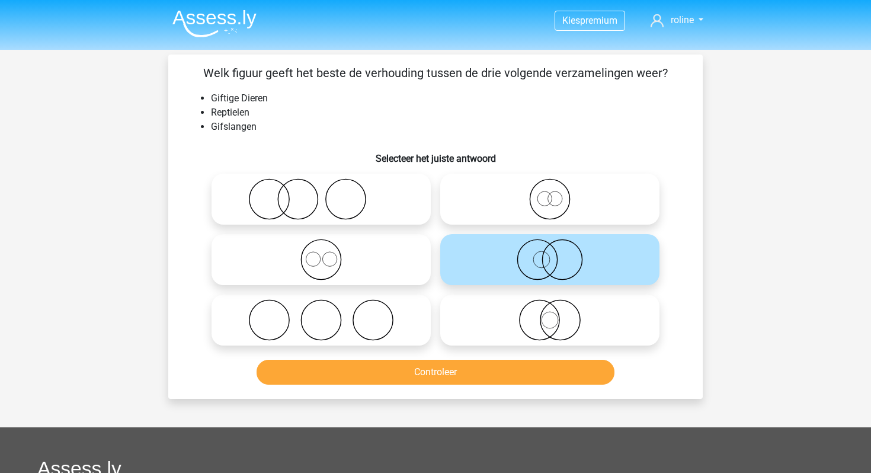
click at [526, 335] on circle at bounding box center [540, 320] width 40 height 40
click at [550, 314] on input "radio" at bounding box center [554, 310] width 8 height 8
radio input "true"
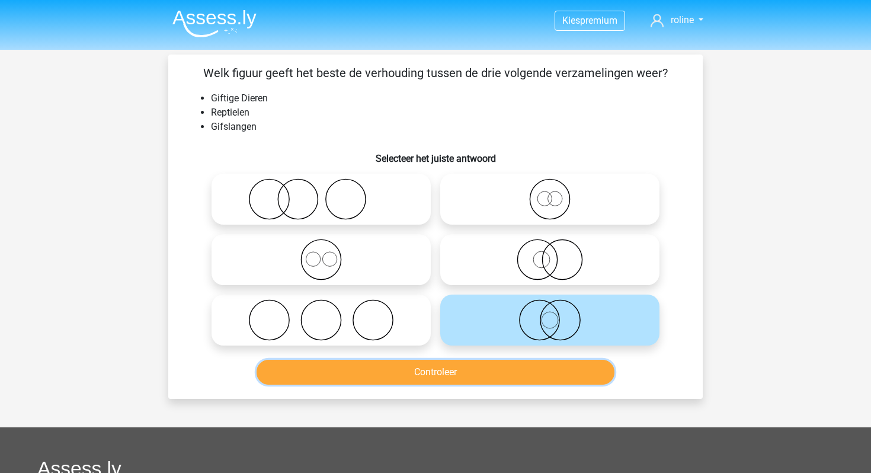
click at [497, 376] on button "Controleer" at bounding box center [436, 372] width 358 height 25
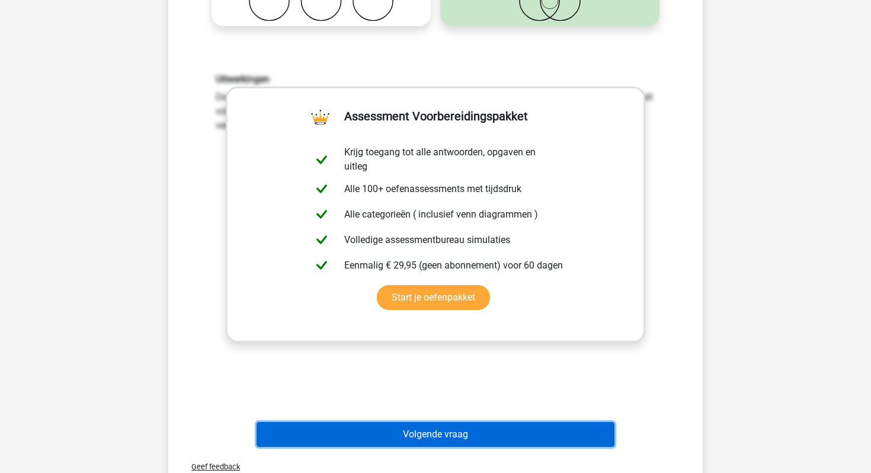
click at [439, 439] on button "Volgende vraag" at bounding box center [436, 434] width 358 height 25
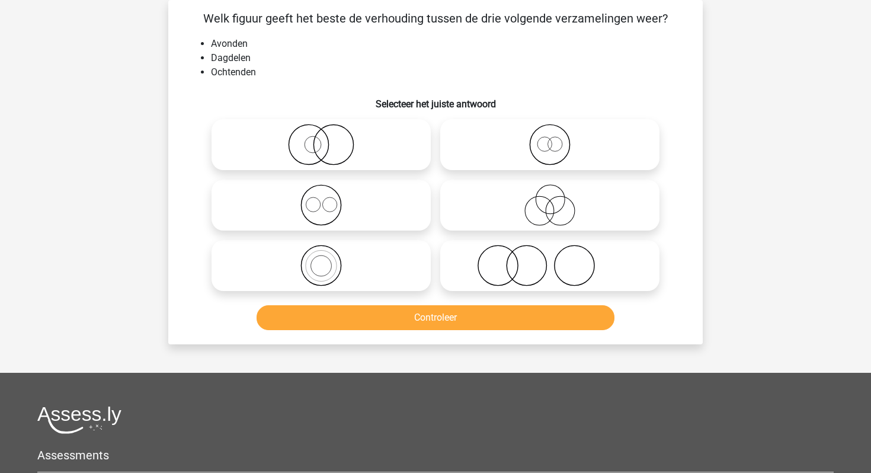
scroll to position [23, 0]
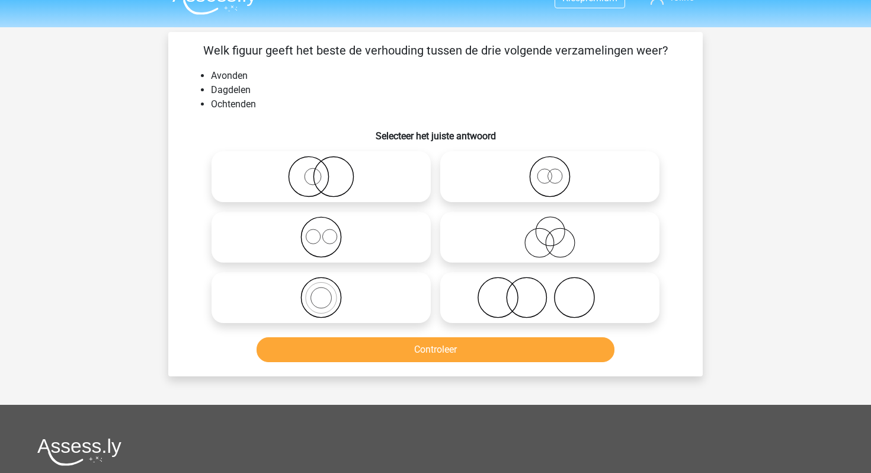
click at [331, 230] on icon at bounding box center [321, 236] width 210 height 41
click at [329, 230] on input "radio" at bounding box center [325, 227] width 8 height 8
radio input "true"
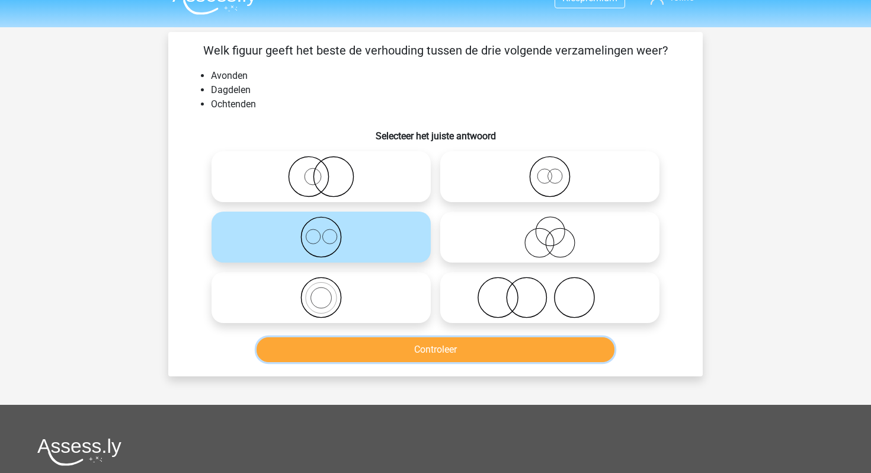
click at [324, 353] on button "Controleer" at bounding box center [436, 349] width 358 height 25
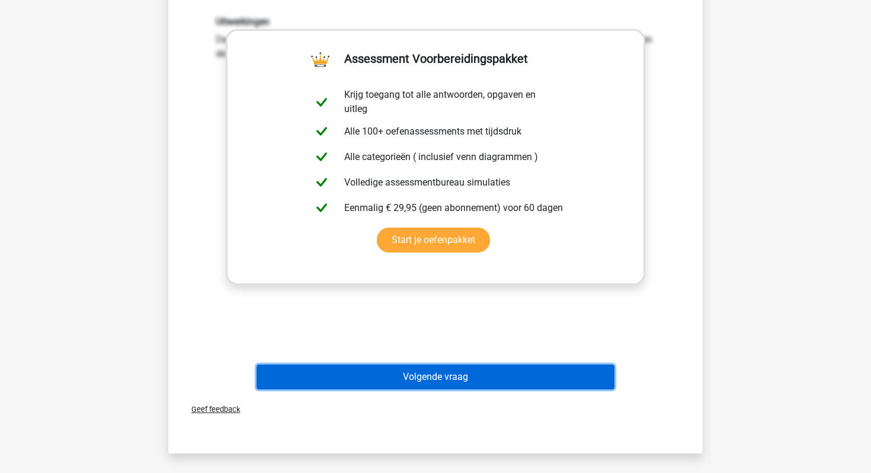
click at [383, 374] on button "Volgende vraag" at bounding box center [436, 376] width 358 height 25
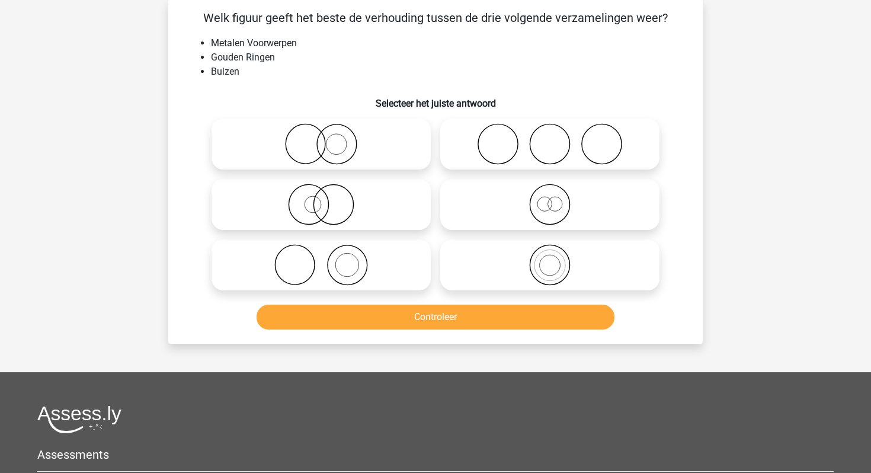
scroll to position [55, 0]
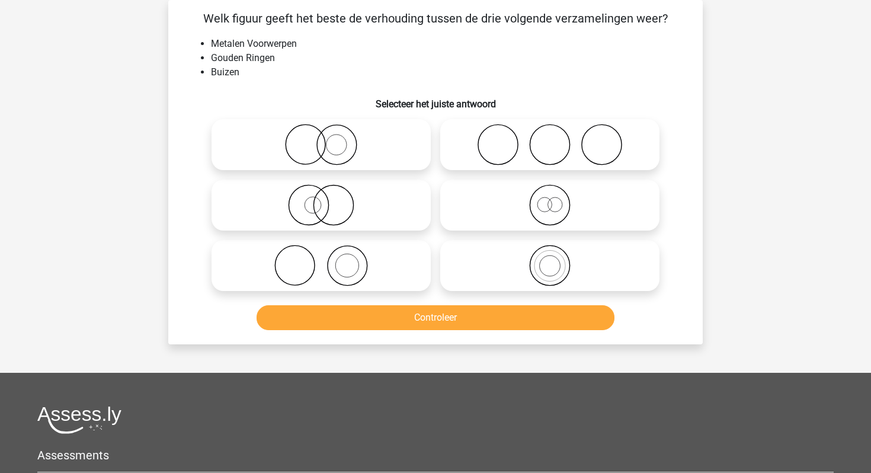
click at [340, 149] on icon at bounding box center [321, 144] width 210 height 41
click at [329, 139] on input "radio" at bounding box center [325, 135] width 8 height 8
radio input "true"
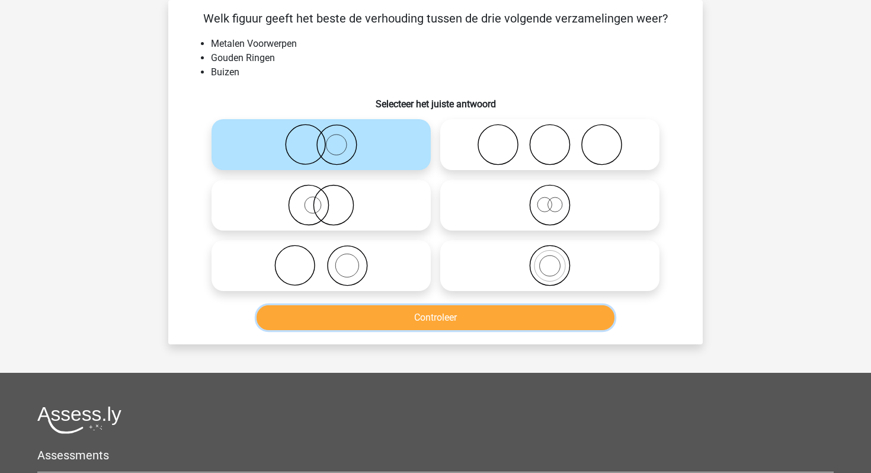
click at [328, 319] on button "Controleer" at bounding box center [436, 317] width 358 height 25
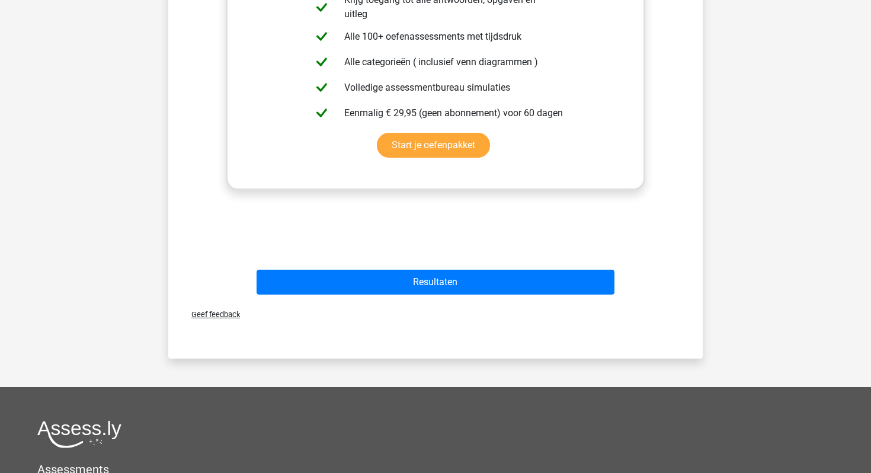
scroll to position [555, 0]
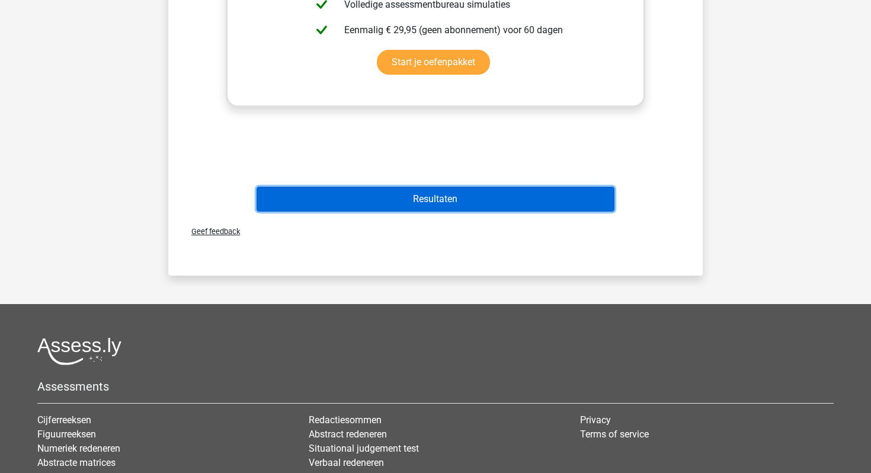
click at [373, 205] on button "Resultaten" at bounding box center [436, 199] width 358 height 25
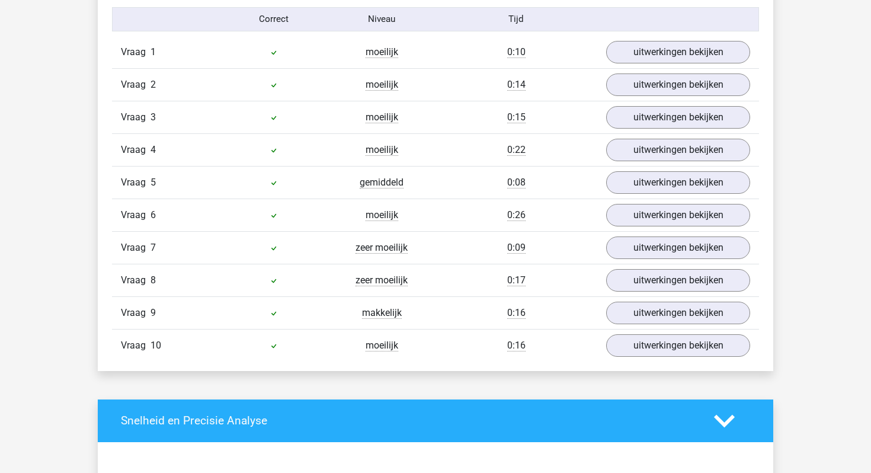
scroll to position [784, 0]
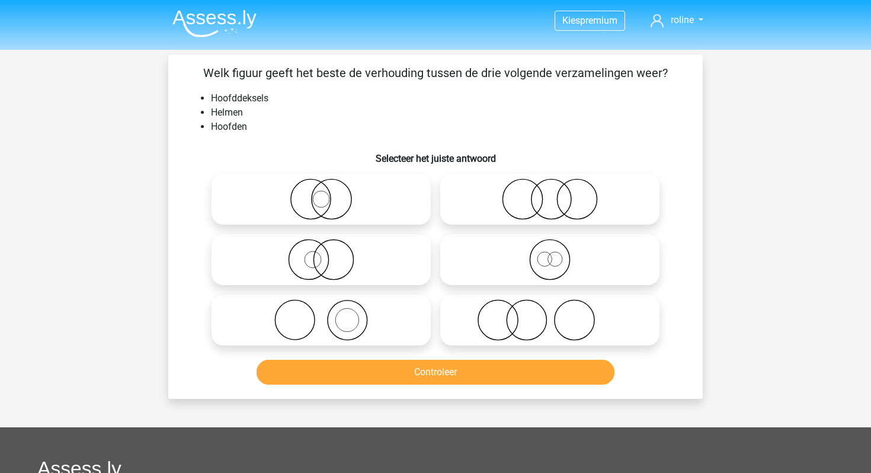
scroll to position [267, 0]
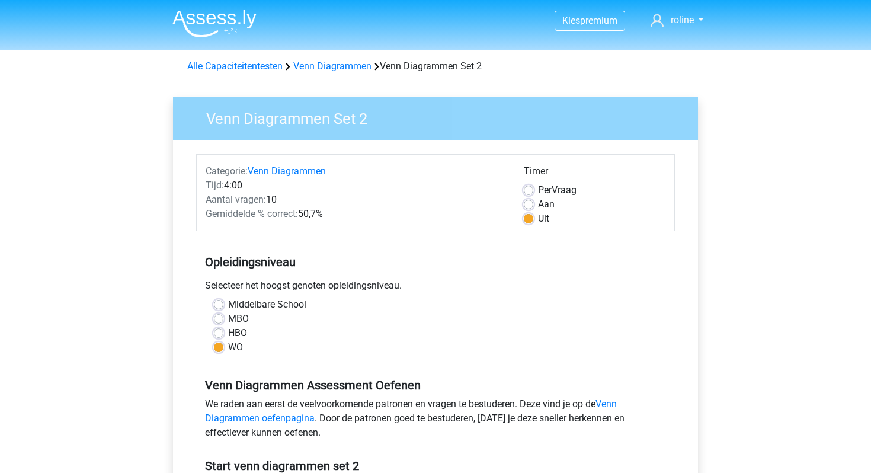
scroll to position [321, 0]
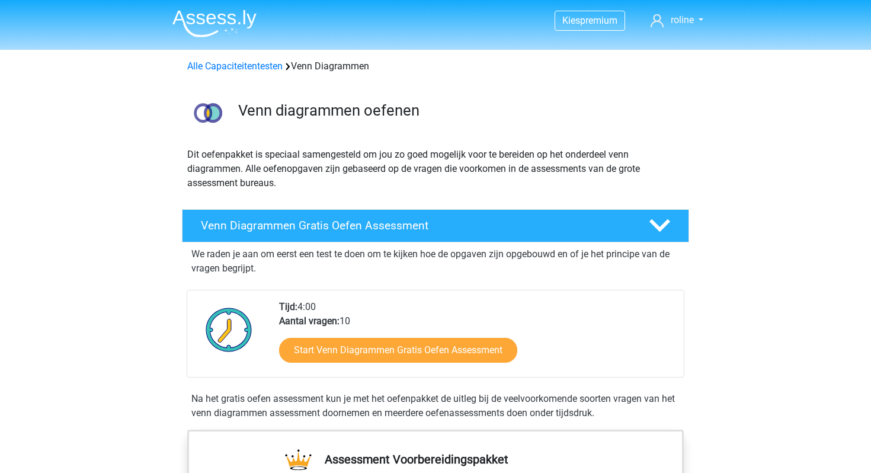
scroll to position [666, 0]
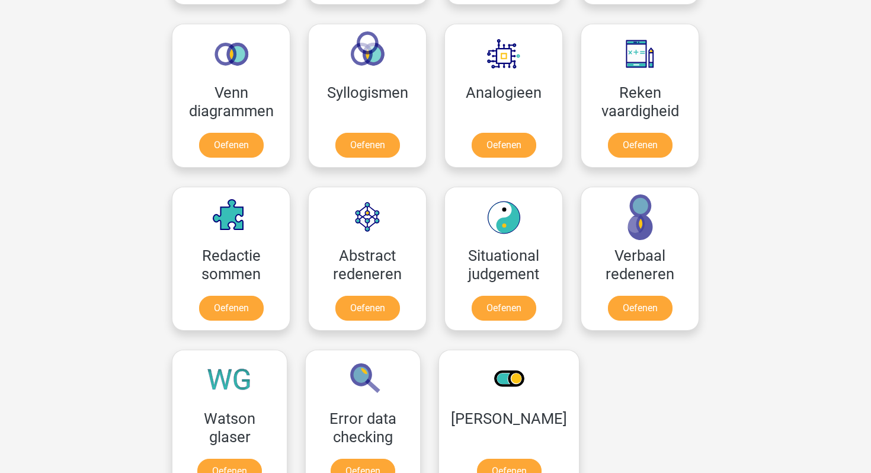
scroll to position [701, 0]
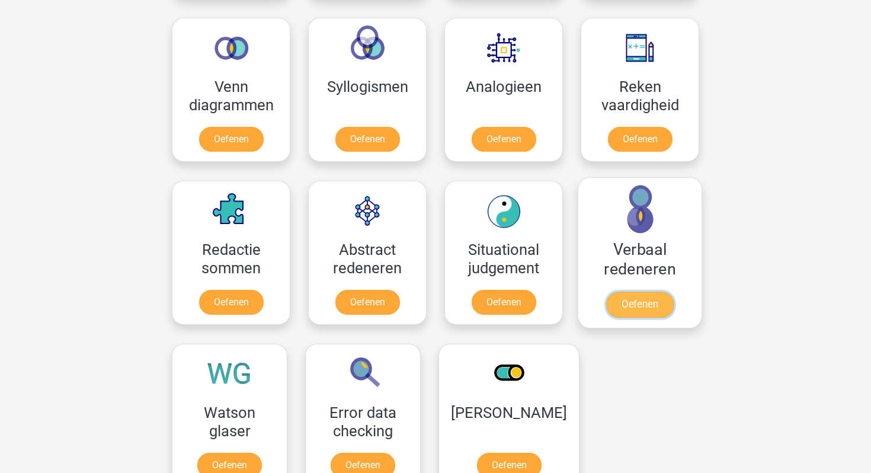
click at [620, 299] on link "Oefenen" at bounding box center [640, 305] width 68 height 26
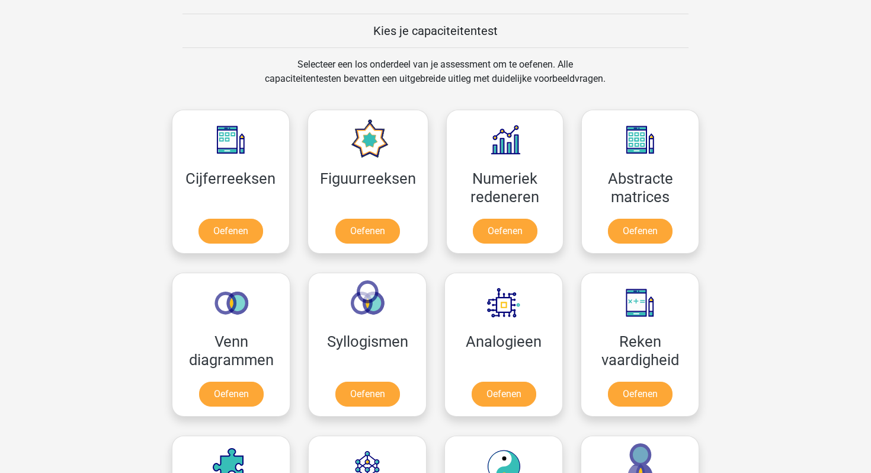
scroll to position [443, 0]
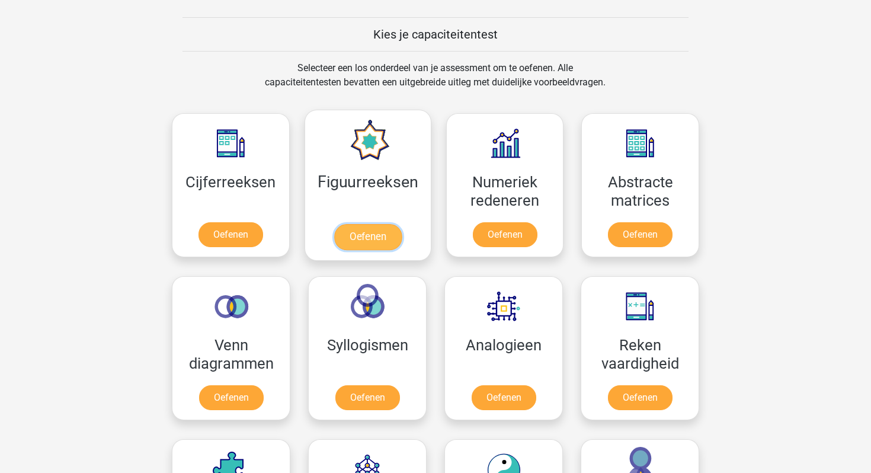
click at [382, 224] on link "Oefenen" at bounding box center [368, 237] width 68 height 26
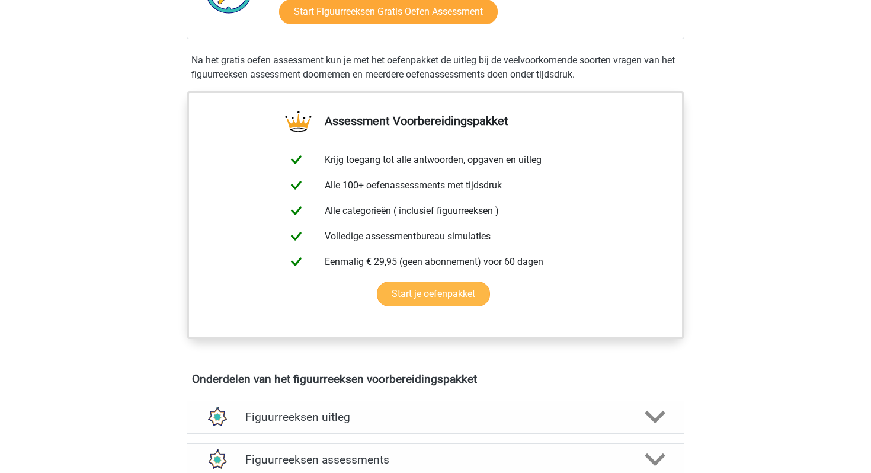
scroll to position [398, 0]
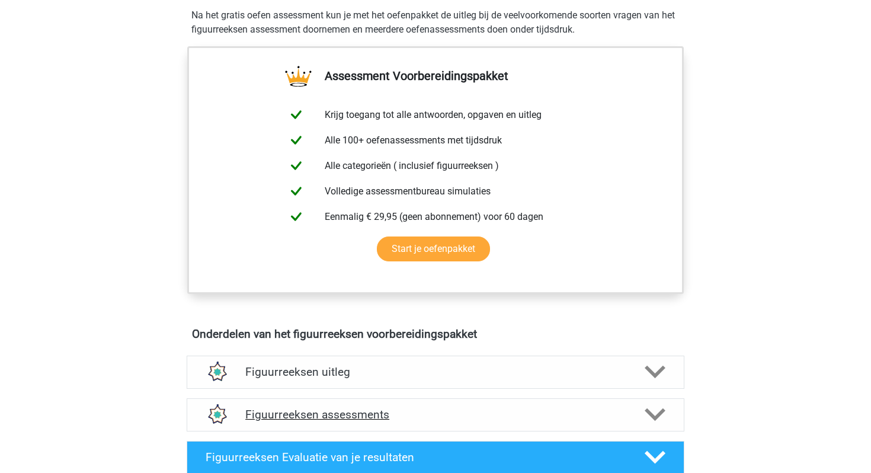
click at [335, 398] on div "Figuurreeksen assessments" at bounding box center [436, 414] width 498 height 33
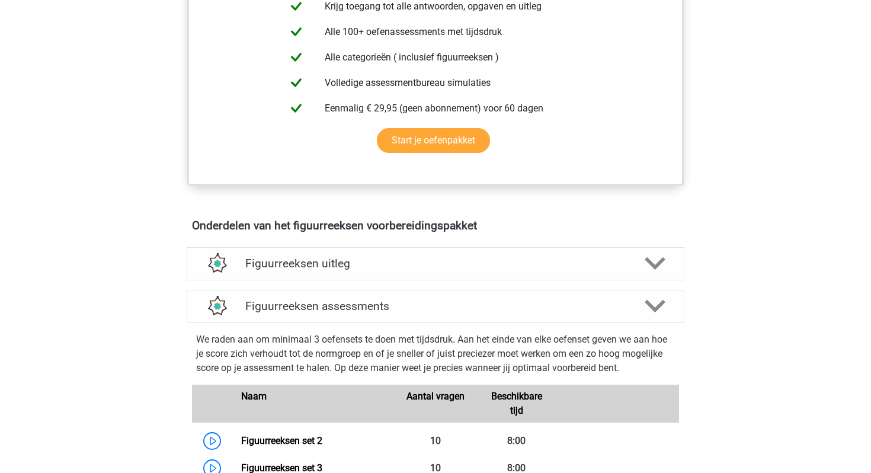
scroll to position [558, 0]
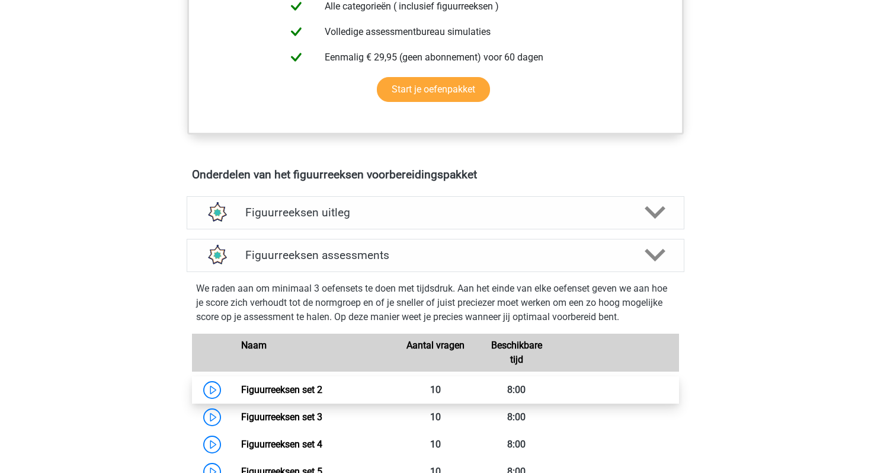
click at [321, 392] on link "Figuurreeksen set 2" at bounding box center [281, 389] width 81 height 11
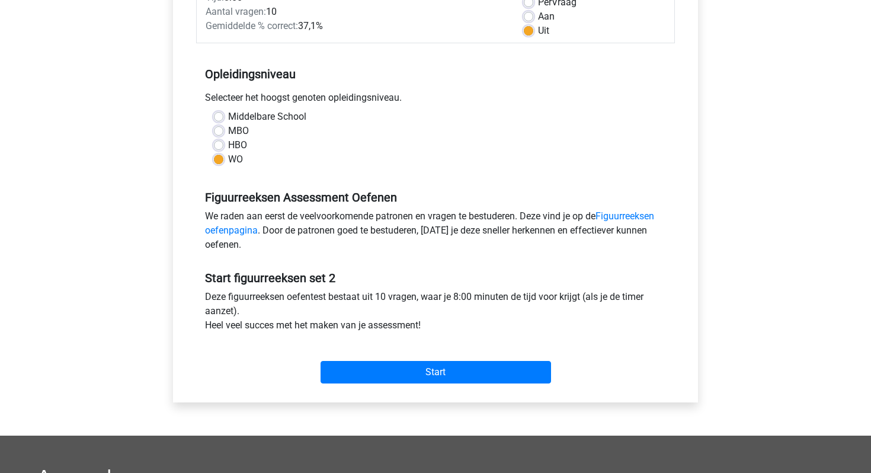
scroll to position [227, 0]
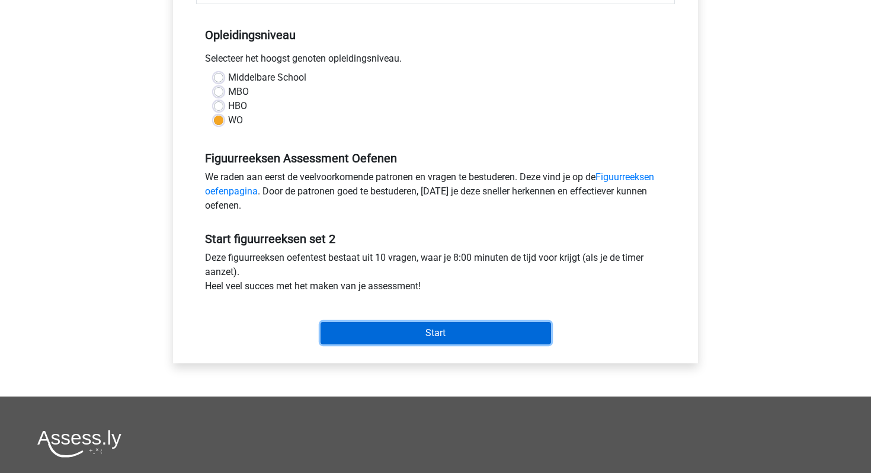
click at [390, 326] on input "Start" at bounding box center [436, 333] width 230 height 23
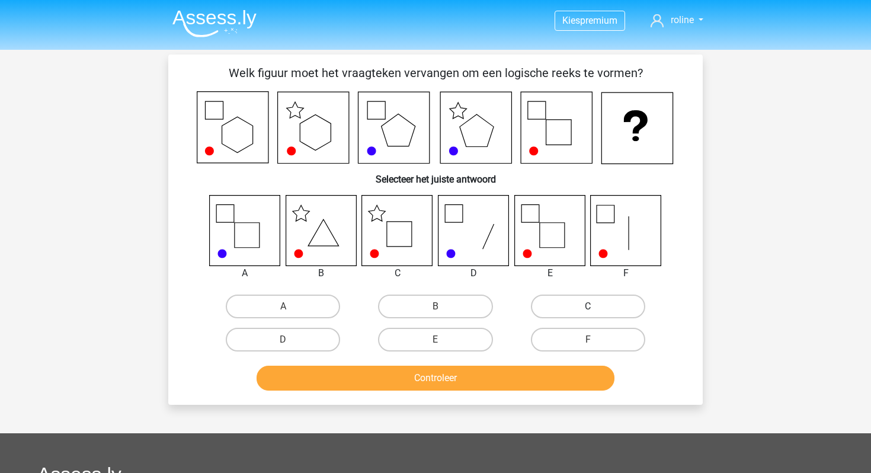
click at [600, 305] on label "C" at bounding box center [588, 306] width 114 height 24
click at [595, 306] on input "C" at bounding box center [592, 310] width 8 height 8
radio input "true"
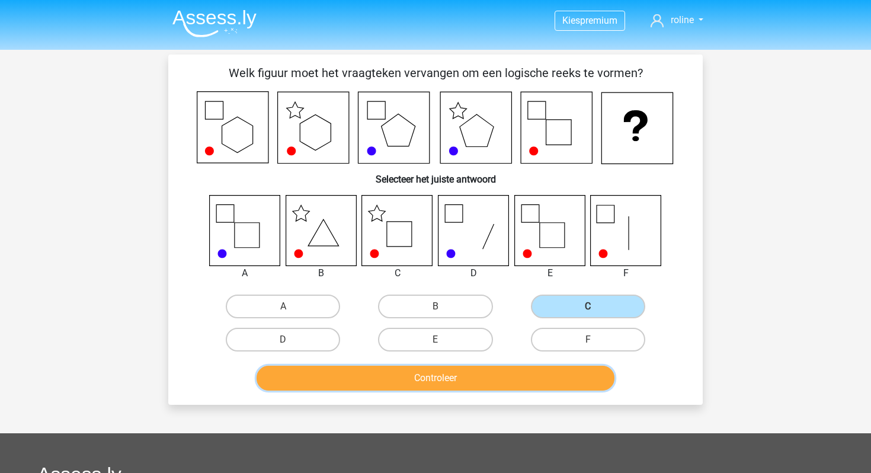
click at [356, 371] on button "Controleer" at bounding box center [436, 378] width 358 height 25
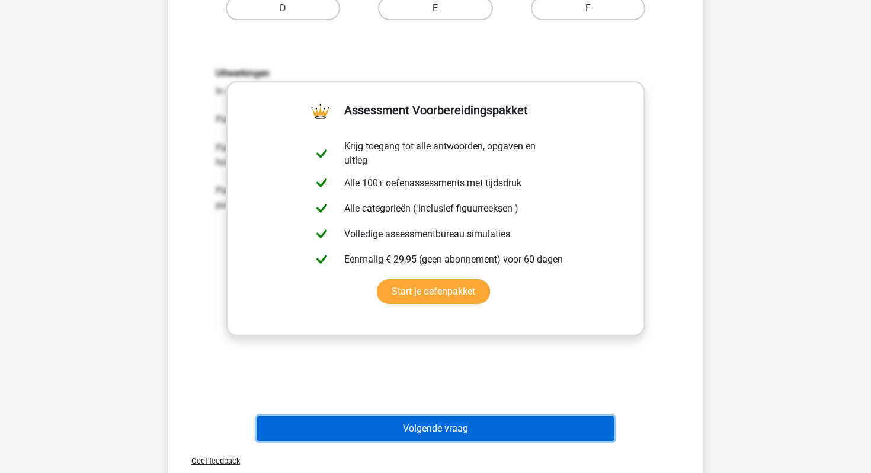
click at [357, 439] on button "Volgende vraag" at bounding box center [436, 428] width 358 height 25
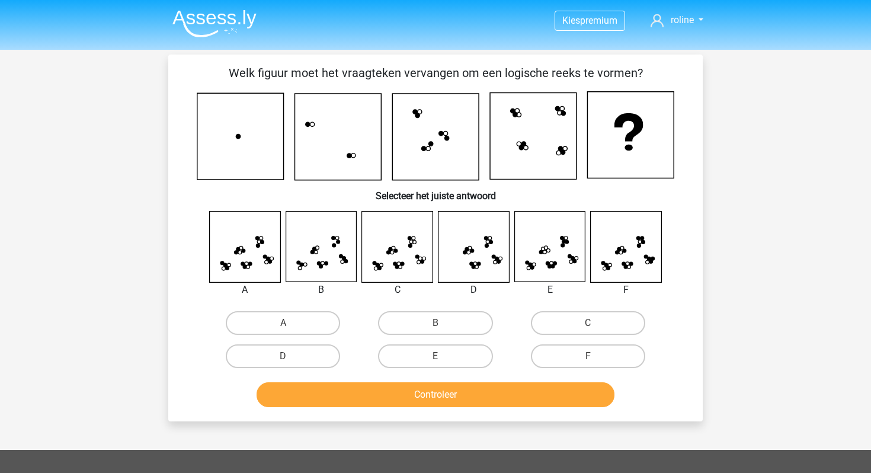
click at [253, 271] on icon at bounding box center [245, 247] width 71 height 71
click at [263, 314] on label "A" at bounding box center [283, 323] width 114 height 24
click at [283, 323] on input "A" at bounding box center [287, 327] width 8 height 8
radio input "true"
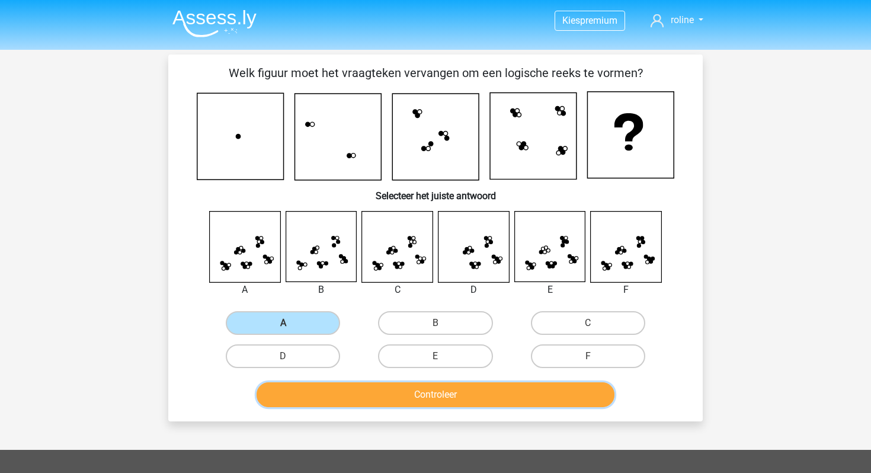
click at [486, 393] on button "Controleer" at bounding box center [436, 394] width 358 height 25
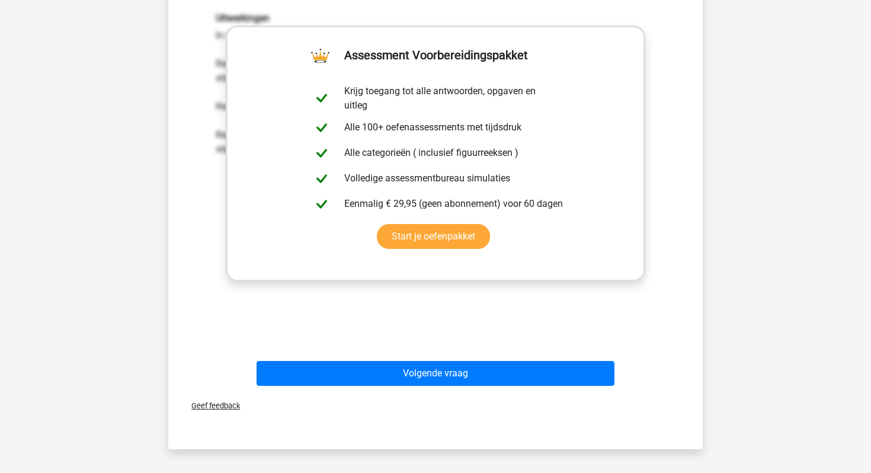
click at [432, 351] on div "Uitwerkingen In deze opgave zijn drie regels te onderscheiden: Regel 1: elk nie…" at bounding box center [435, 167] width 497 height 367
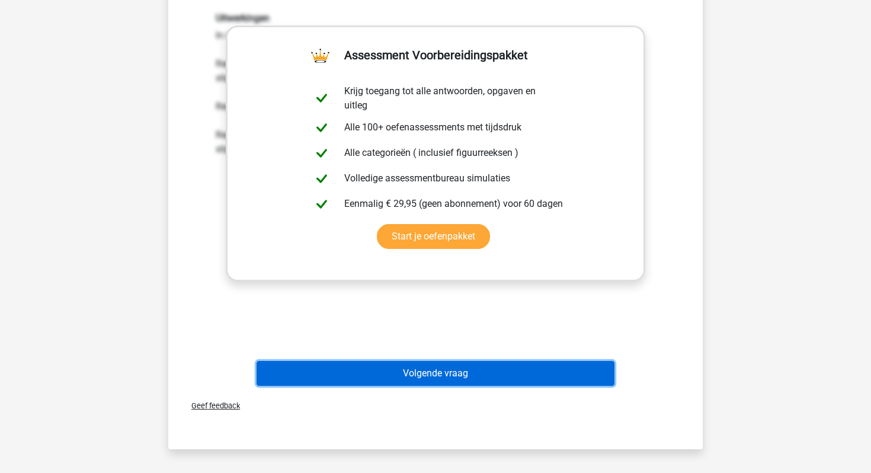
click at [426, 373] on button "Volgende vraag" at bounding box center [436, 373] width 358 height 25
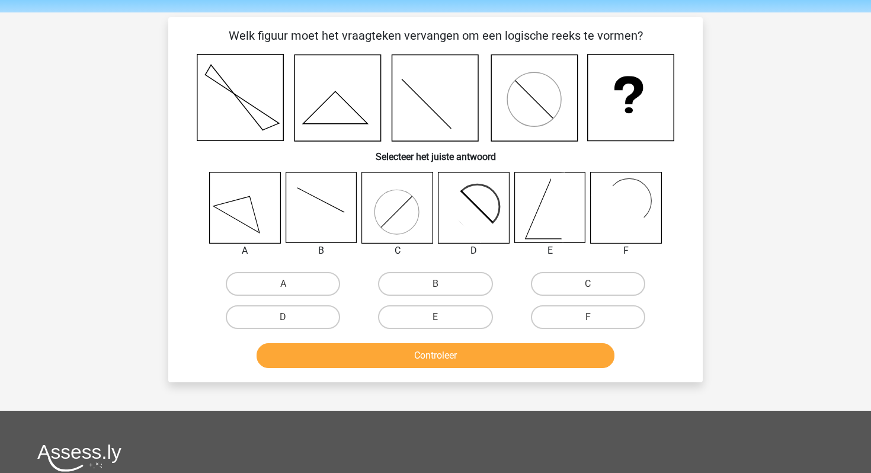
scroll to position [38, 0]
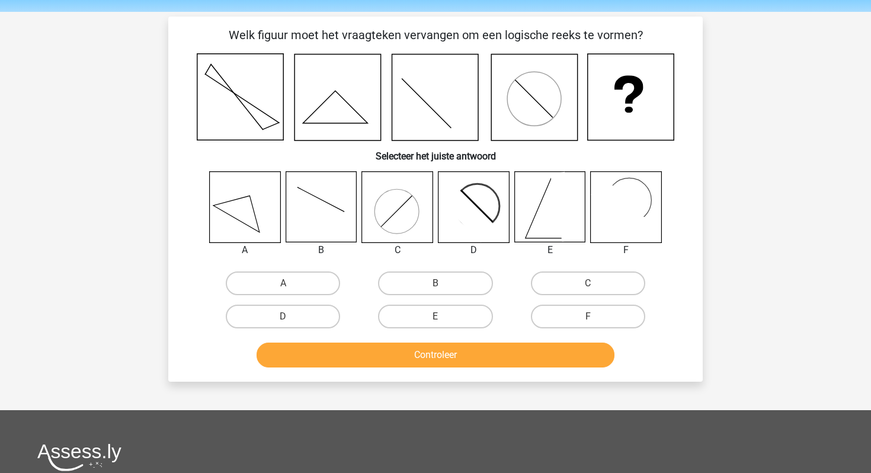
click at [555, 220] on icon at bounding box center [549, 207] width 71 height 71
click at [454, 309] on label "E" at bounding box center [435, 317] width 114 height 24
click at [443, 316] on input "E" at bounding box center [439, 320] width 8 height 8
radio input "true"
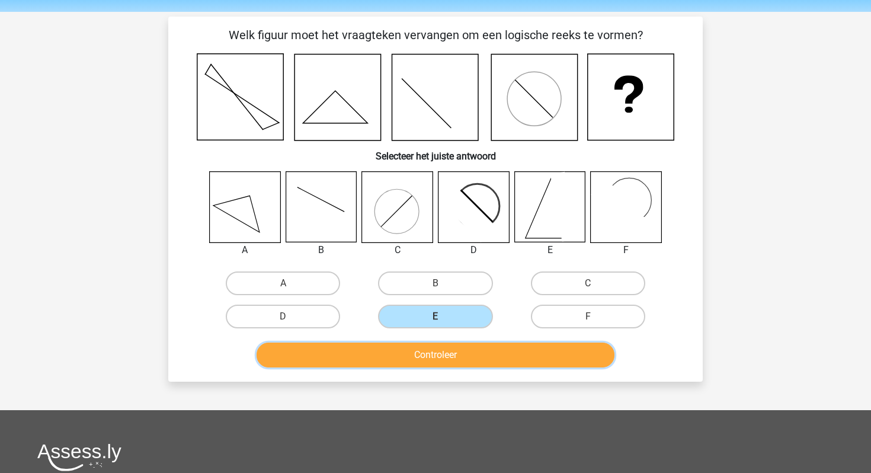
click at [449, 362] on button "Controleer" at bounding box center [436, 354] width 358 height 25
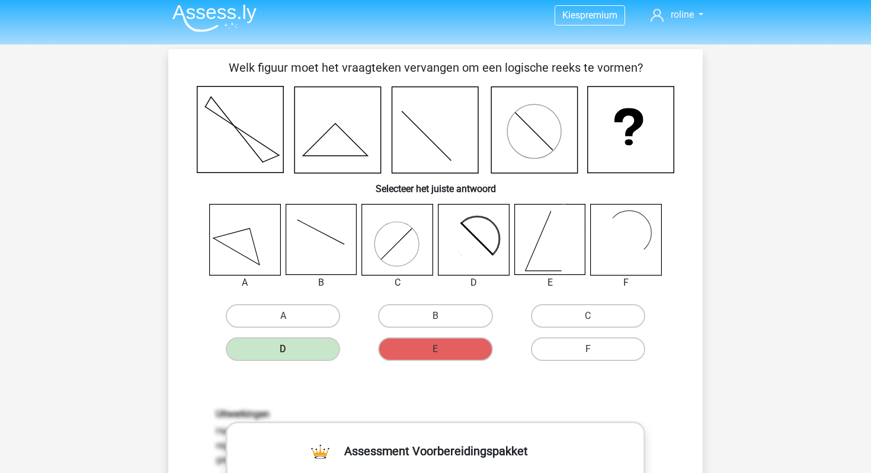
scroll to position [0, 0]
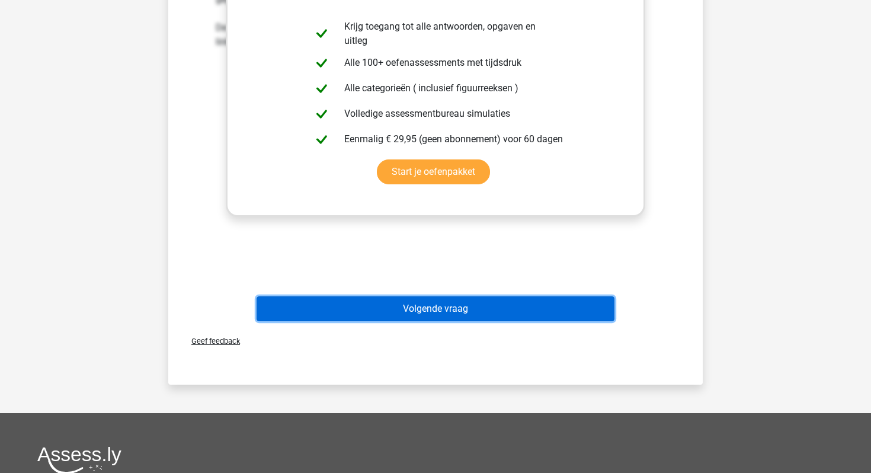
click at [385, 309] on button "Volgende vraag" at bounding box center [436, 308] width 358 height 25
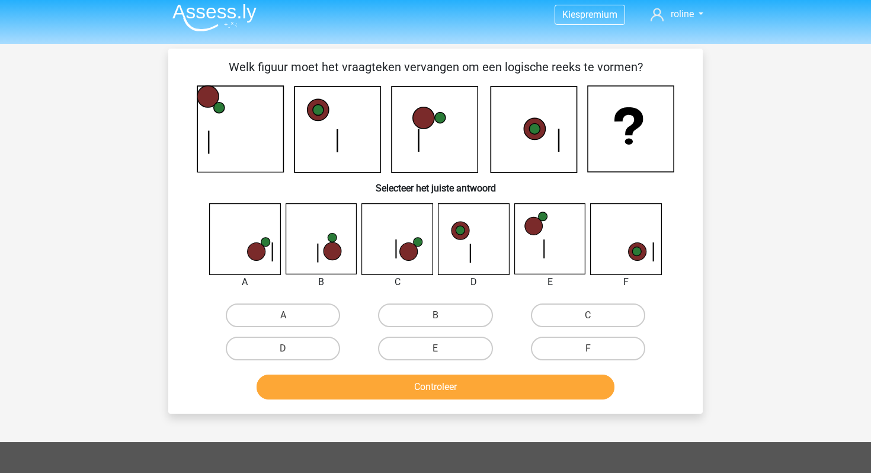
scroll to position [5, 0]
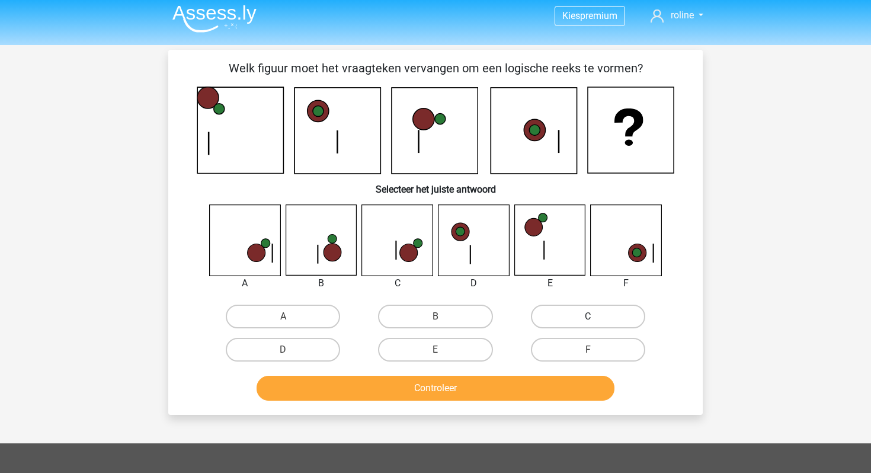
click at [563, 325] on label "C" at bounding box center [588, 317] width 114 height 24
click at [588, 324] on input "C" at bounding box center [592, 320] width 8 height 8
radio input "true"
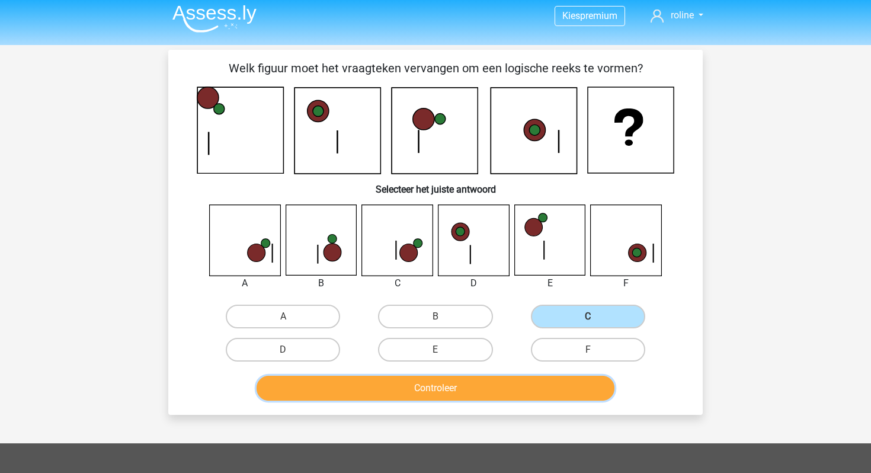
click at [491, 388] on button "Controleer" at bounding box center [436, 388] width 358 height 25
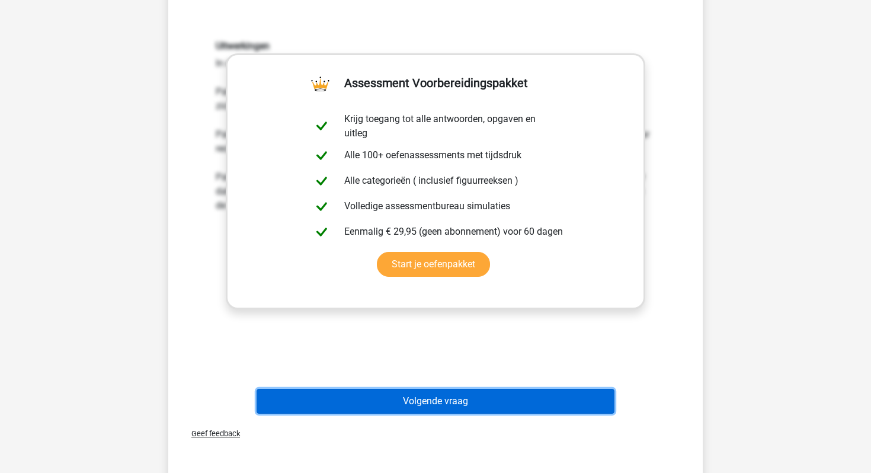
click at [438, 410] on button "Volgende vraag" at bounding box center [436, 401] width 358 height 25
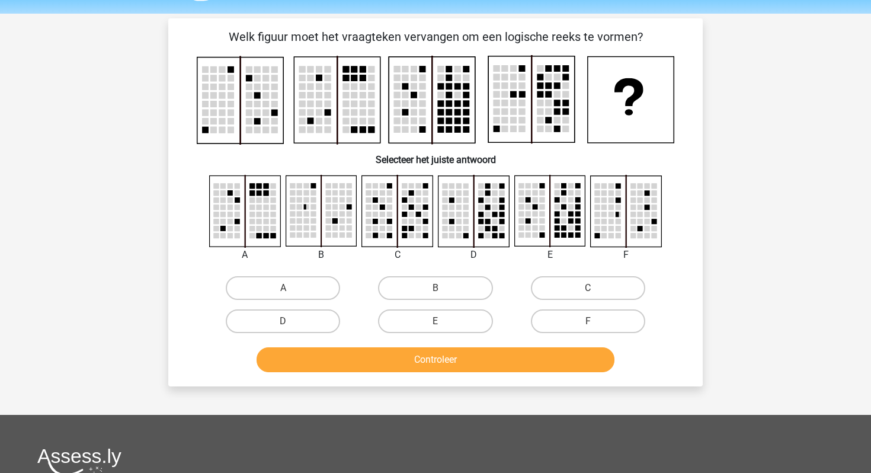
scroll to position [33, 0]
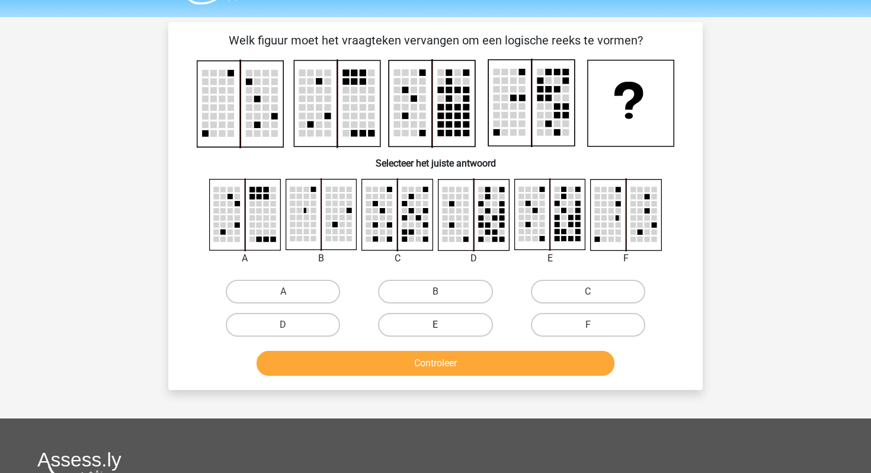
click at [398, 330] on label "E" at bounding box center [435, 325] width 114 height 24
click at [435, 330] on input "E" at bounding box center [439, 329] width 8 height 8
radio input "true"
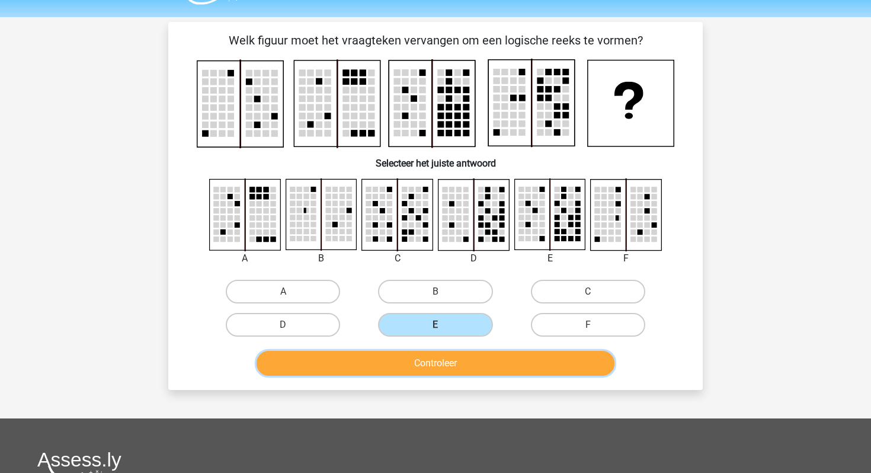
click at [396, 369] on button "Controleer" at bounding box center [436, 363] width 358 height 25
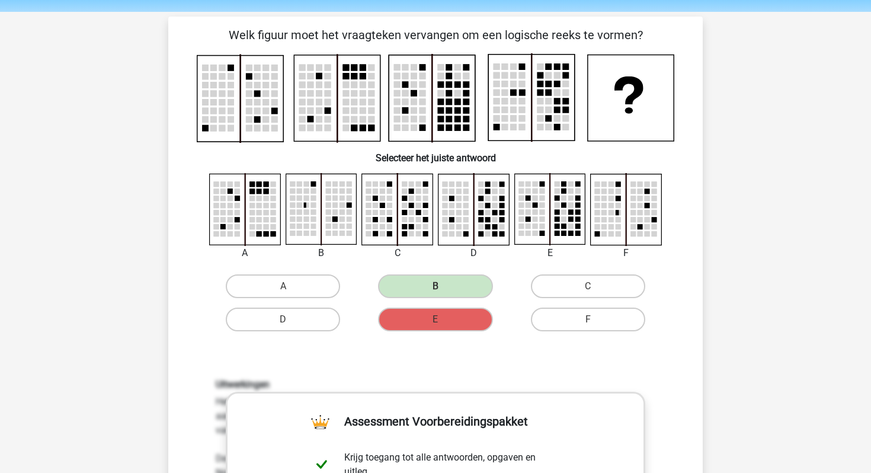
scroll to position [0, 0]
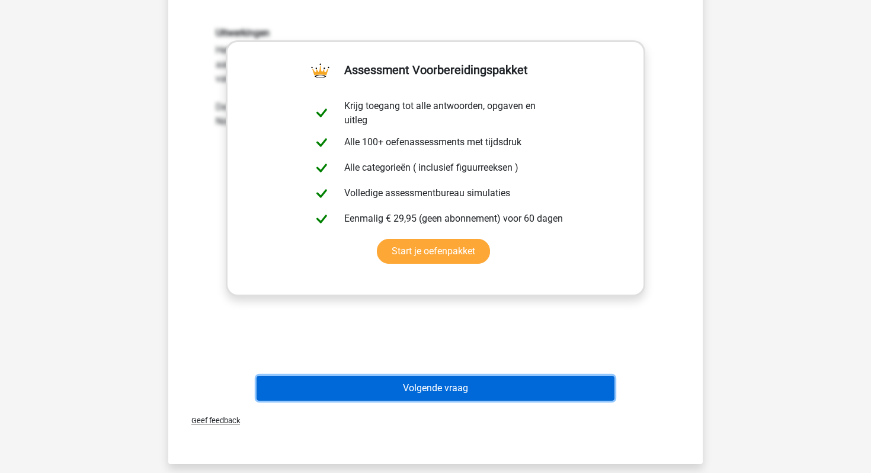
click at [322, 387] on button "Volgende vraag" at bounding box center [436, 388] width 358 height 25
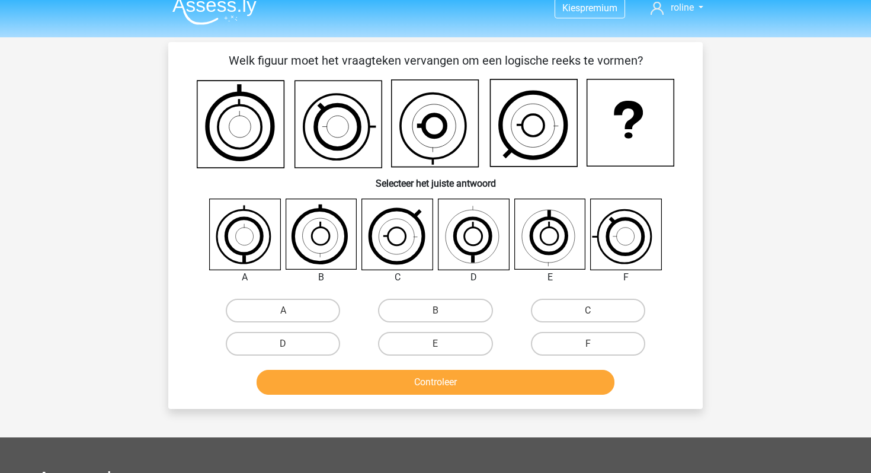
scroll to position [11, 0]
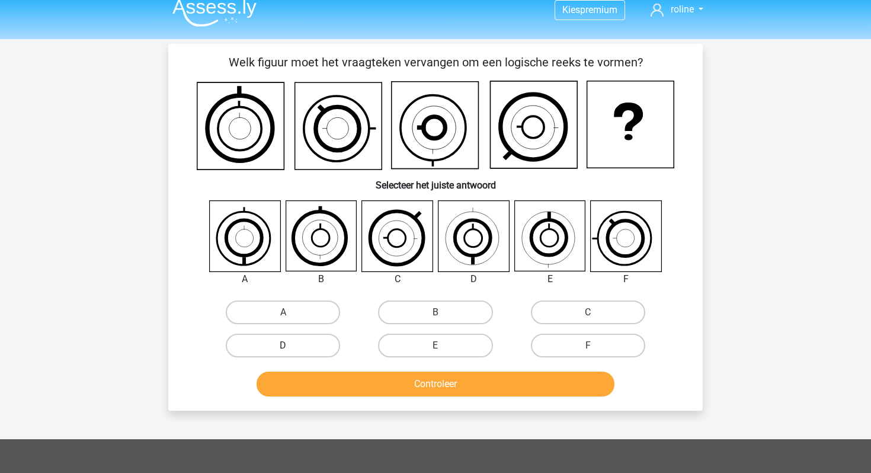
click at [274, 341] on label "D" at bounding box center [283, 346] width 114 height 24
click at [283, 345] on input "D" at bounding box center [287, 349] width 8 height 8
radio input "true"
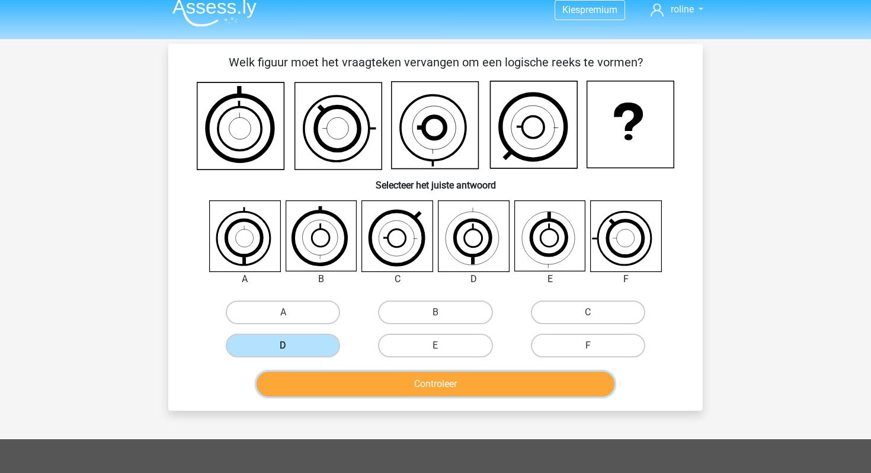
click at [290, 389] on button "Controleer" at bounding box center [436, 384] width 358 height 25
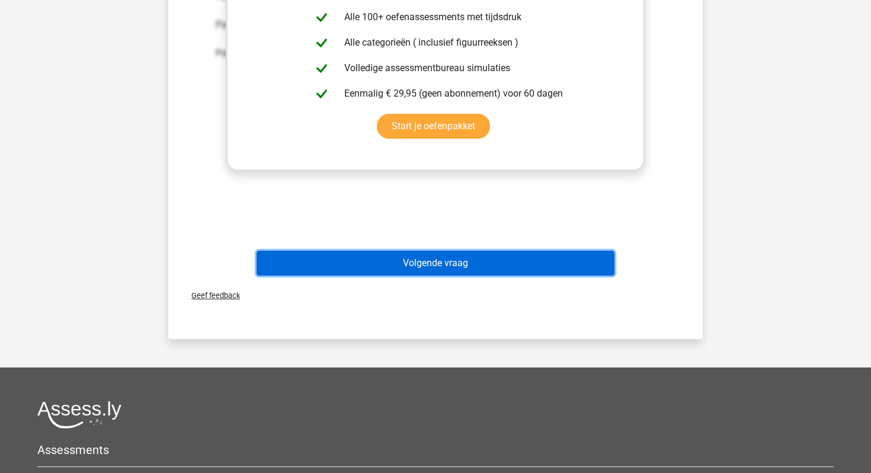
click at [411, 268] on button "Volgende vraag" at bounding box center [436, 263] width 358 height 25
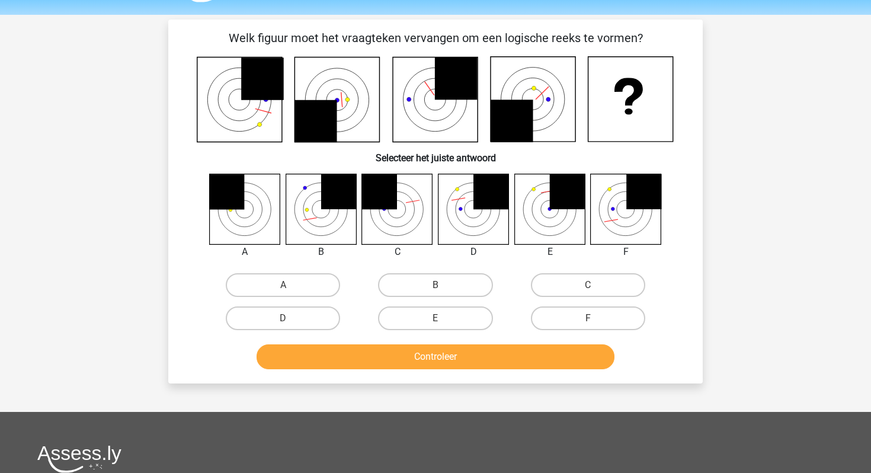
scroll to position [19, 0]
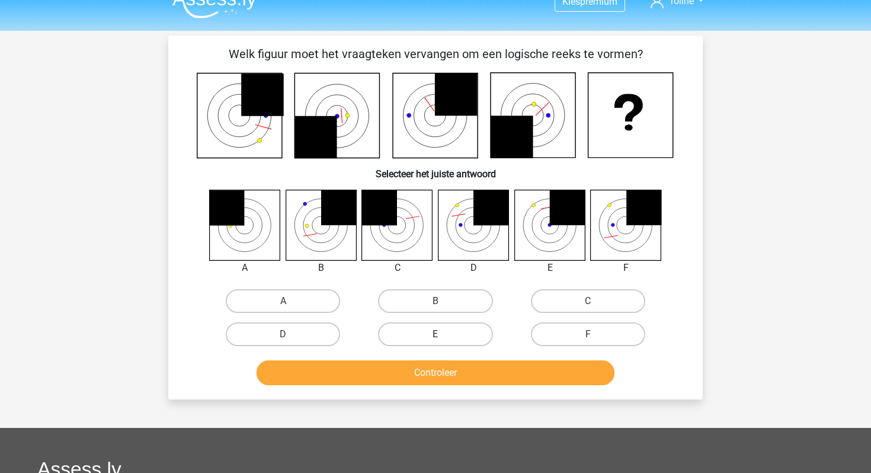
click at [406, 335] on label "E" at bounding box center [435, 334] width 114 height 24
click at [435, 335] on input "E" at bounding box center [439, 338] width 8 height 8
radio input "true"
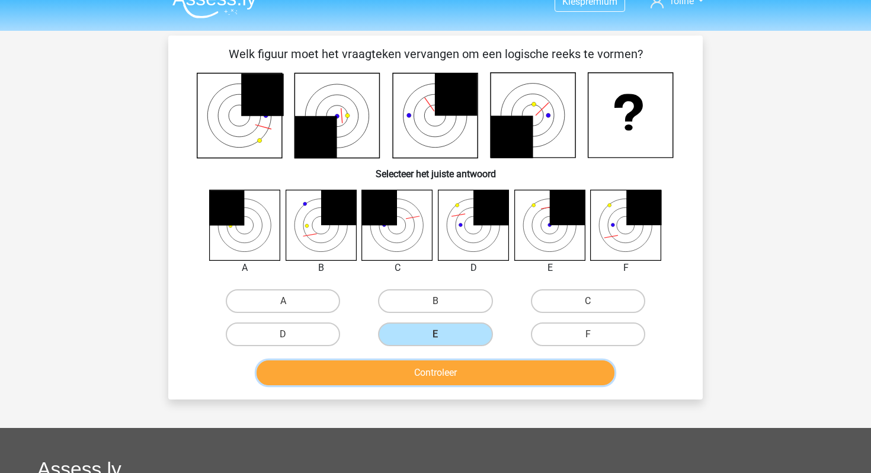
click at [411, 385] on button "Controleer" at bounding box center [436, 372] width 358 height 25
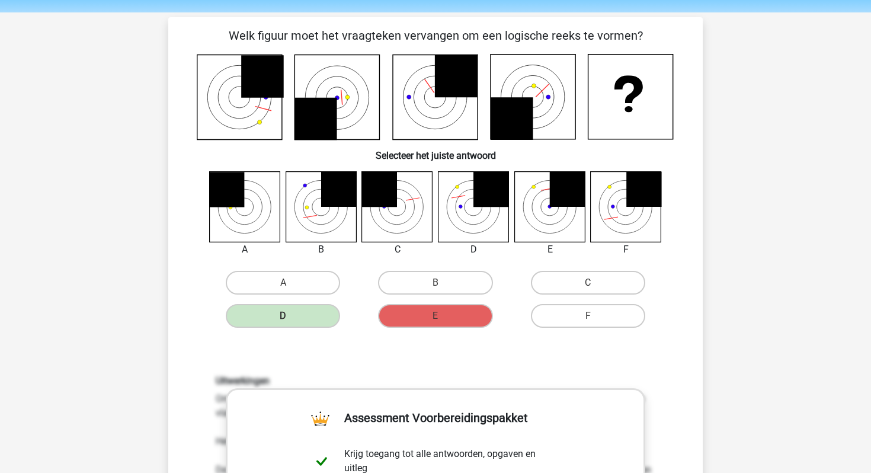
scroll to position [38, 0]
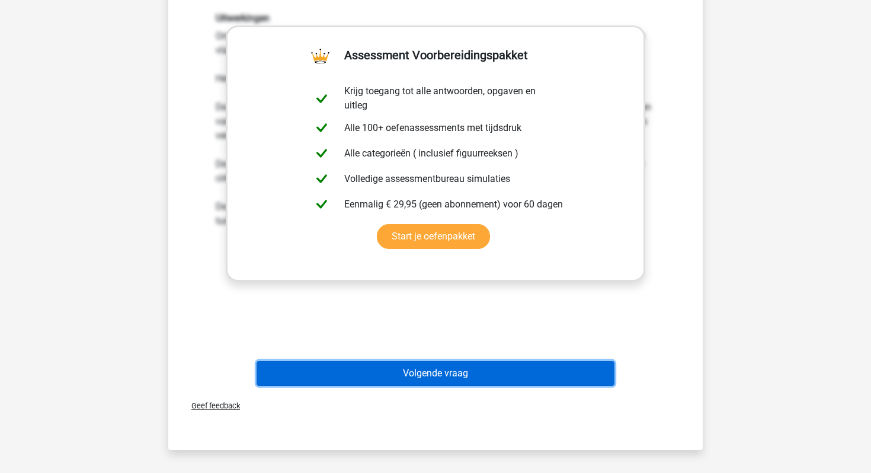
click at [411, 370] on button "Volgende vraag" at bounding box center [436, 373] width 358 height 25
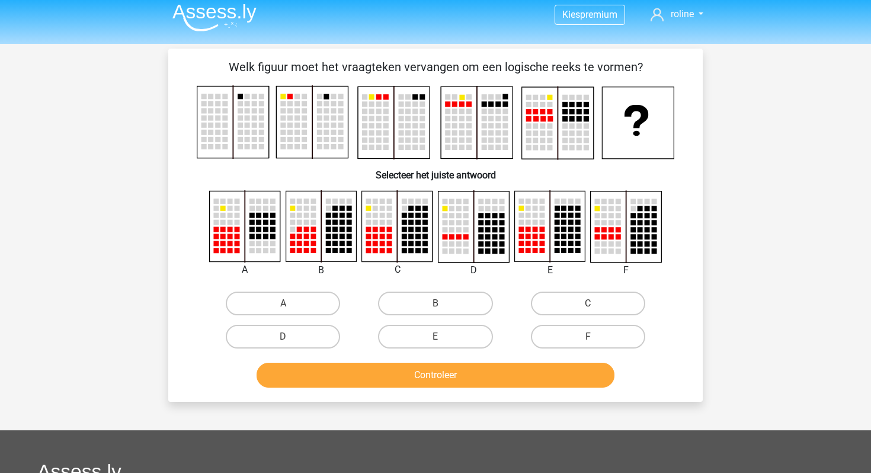
scroll to position [2, 0]
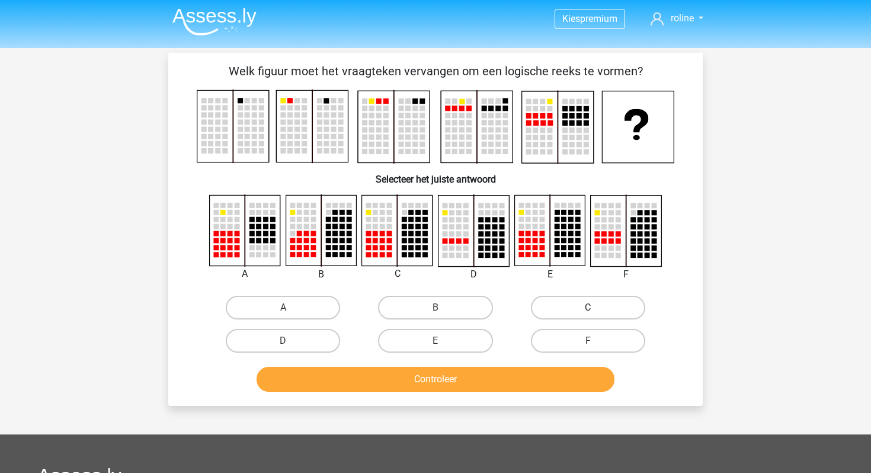
click at [556, 305] on label "C" at bounding box center [588, 308] width 114 height 24
click at [588, 308] on input "C" at bounding box center [592, 312] width 8 height 8
radio input "true"
click at [439, 338] on label "E" at bounding box center [435, 341] width 114 height 24
click at [439, 341] on input "E" at bounding box center [439, 345] width 8 height 8
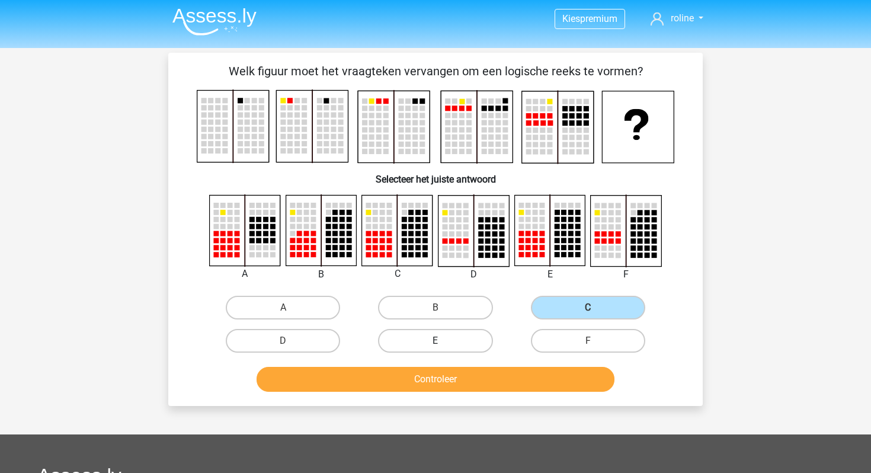
radio input "true"
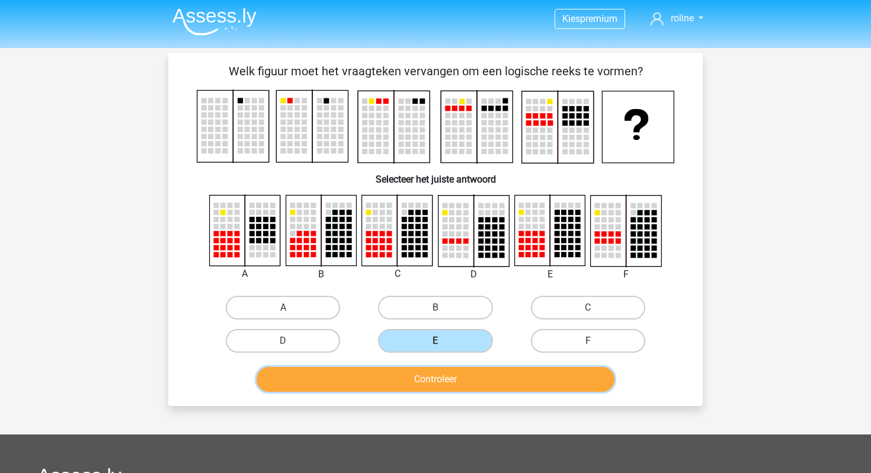
click at [411, 386] on button "Controleer" at bounding box center [436, 379] width 358 height 25
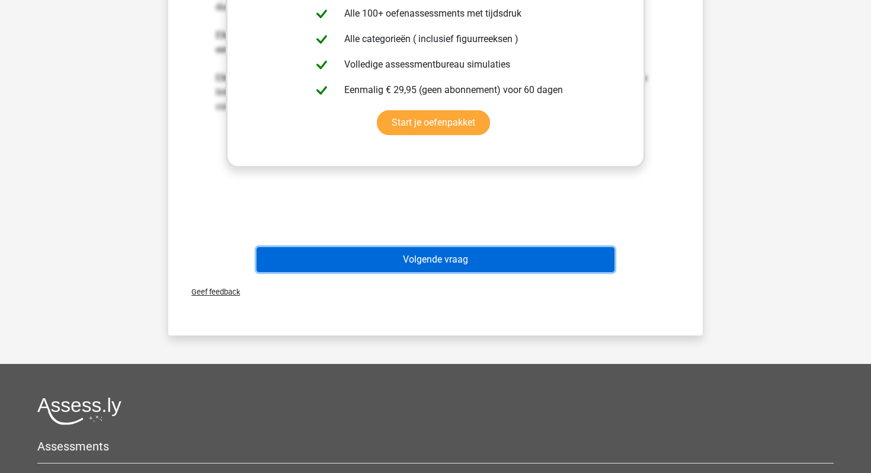
click at [407, 261] on button "Volgende vraag" at bounding box center [436, 259] width 358 height 25
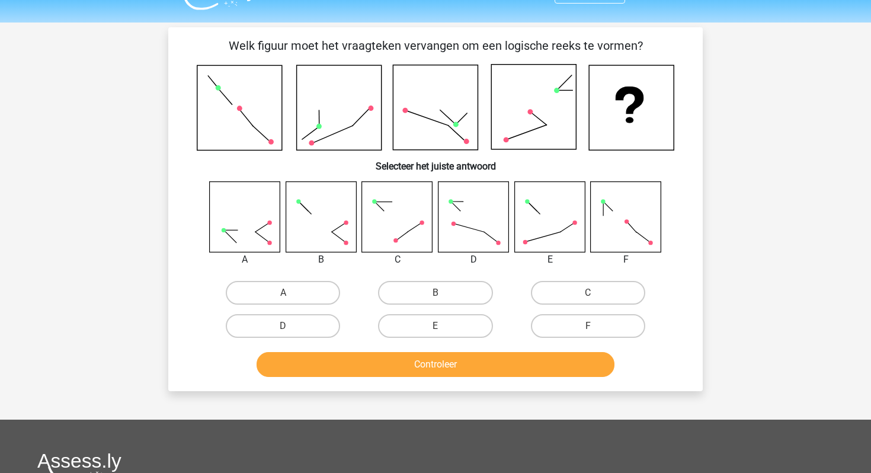
scroll to position [27, 0]
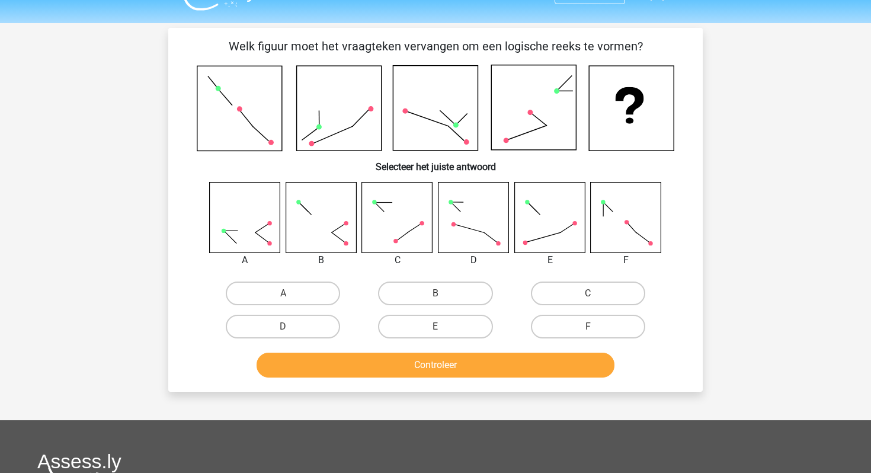
click at [447, 308] on div "B" at bounding box center [435, 293] width 152 height 33
click at [447, 301] on label "B" at bounding box center [435, 293] width 114 height 24
click at [443, 301] on input "B" at bounding box center [439, 297] width 8 height 8
radio input "true"
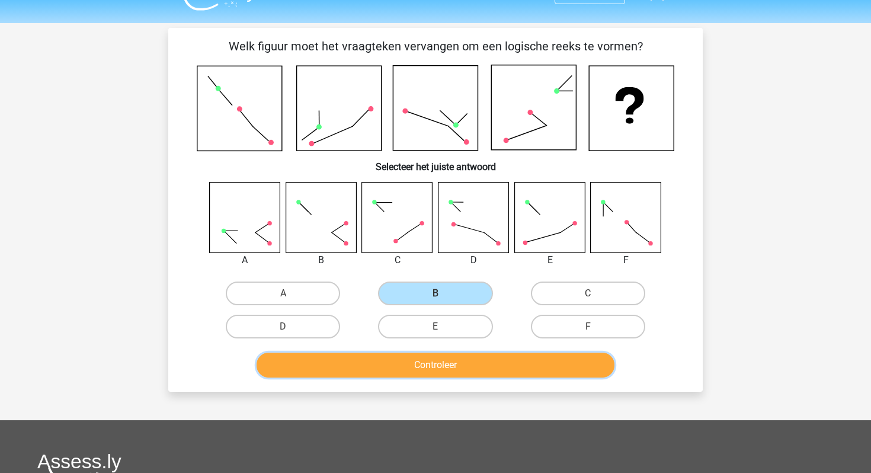
click at [422, 370] on button "Controleer" at bounding box center [436, 365] width 358 height 25
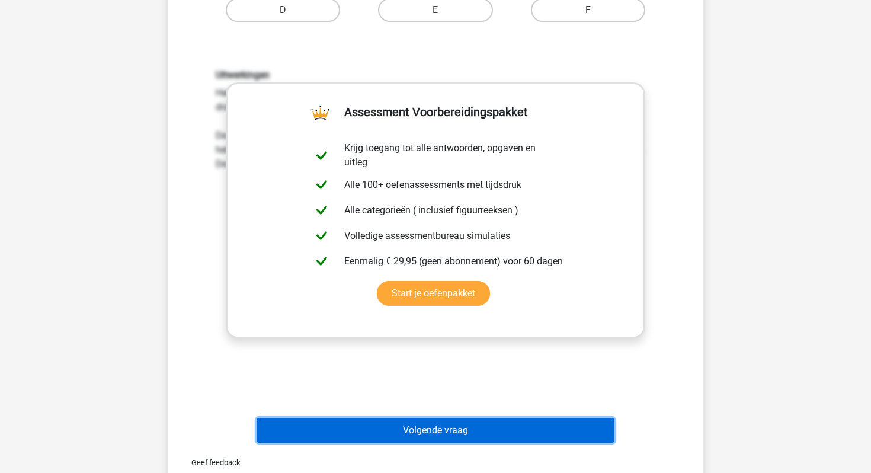
click at [398, 434] on button "Volgende vraag" at bounding box center [436, 430] width 358 height 25
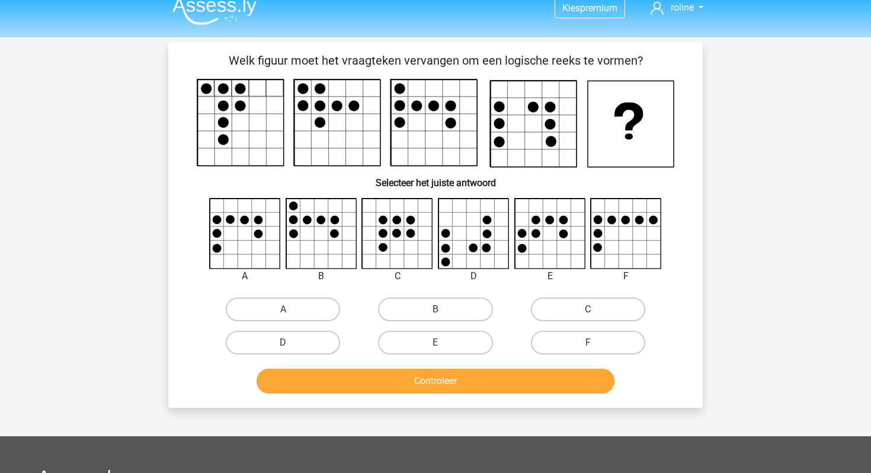
scroll to position [4, 0]
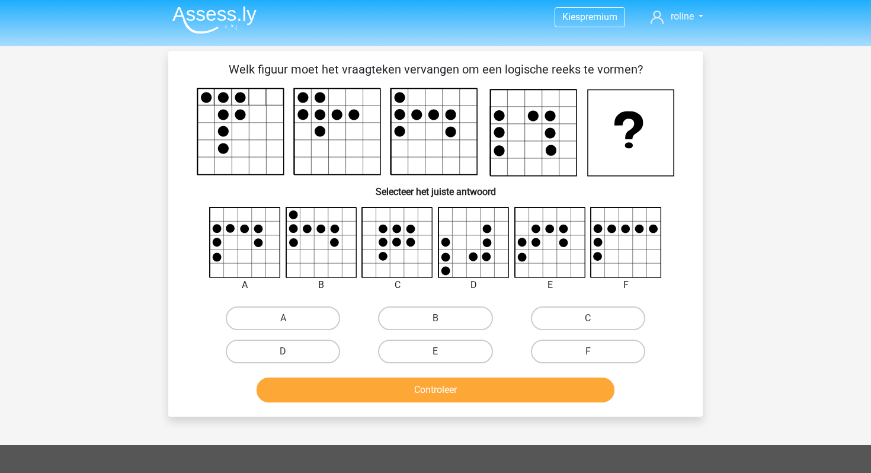
click at [473, 255] on icon at bounding box center [473, 256] width 9 height 9
click at [303, 356] on label "D" at bounding box center [283, 352] width 114 height 24
click at [291, 356] on input "D" at bounding box center [287, 355] width 8 height 8
radio input "true"
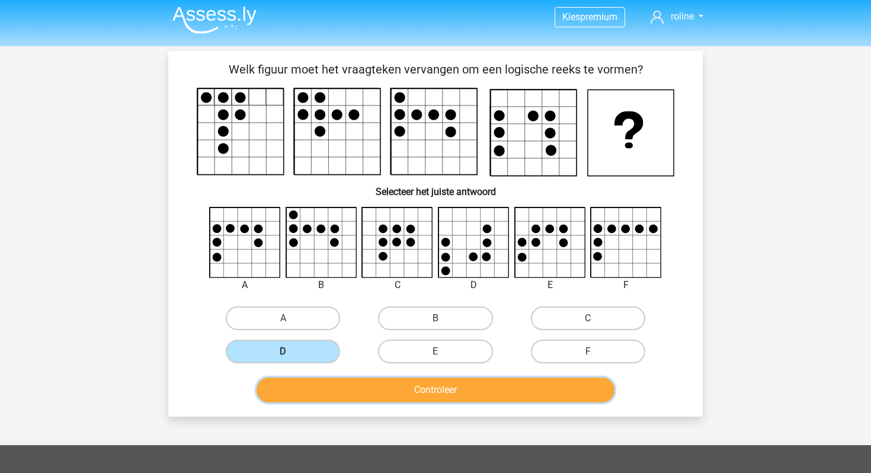
click at [324, 398] on button "Controleer" at bounding box center [436, 389] width 358 height 25
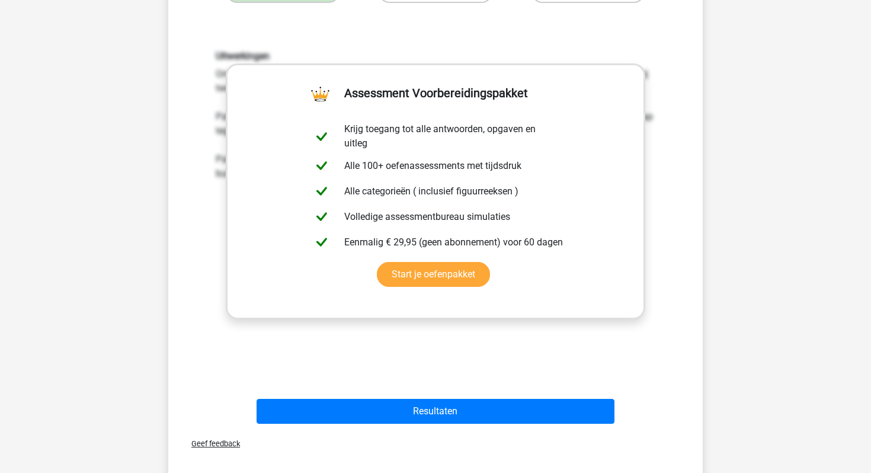
scroll to position [432, 0]
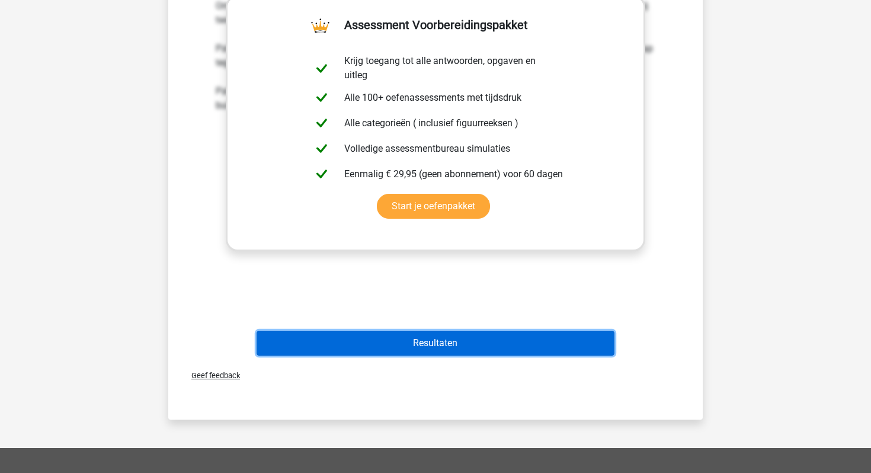
click at [384, 351] on button "Resultaten" at bounding box center [436, 343] width 358 height 25
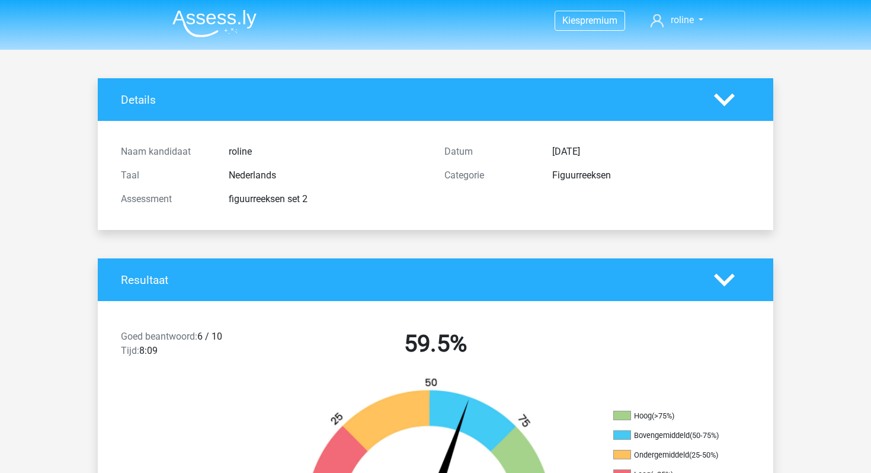
click at [220, 23] on img at bounding box center [214, 23] width 84 height 28
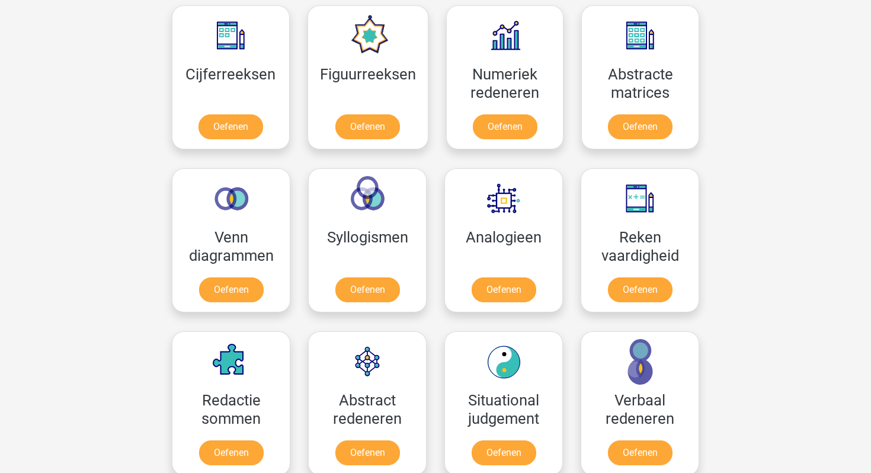
scroll to position [566, 0]
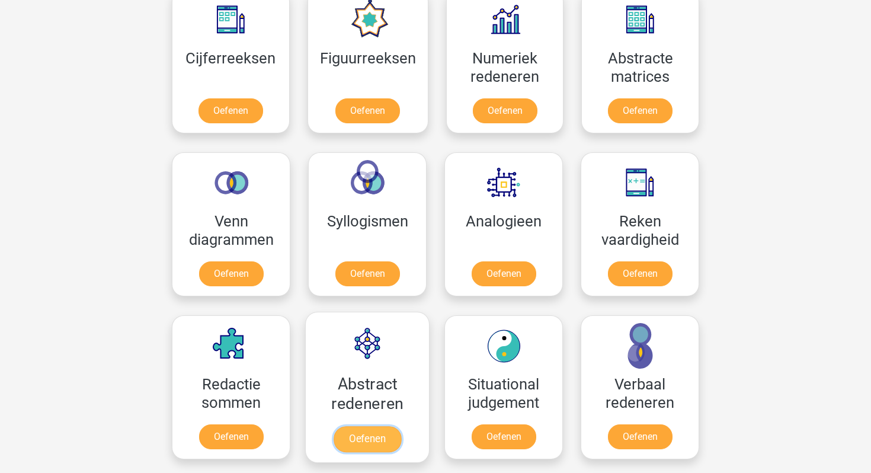
click at [334, 426] on link "Oefenen" at bounding box center [368, 439] width 68 height 26
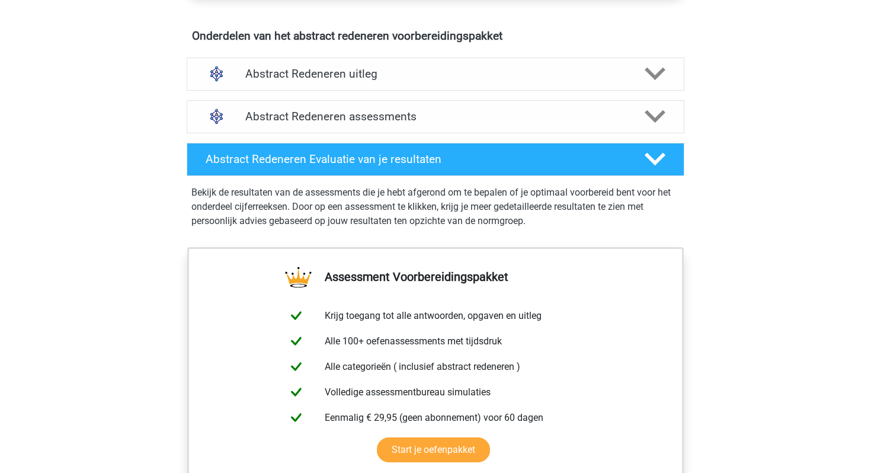
scroll to position [673, 0]
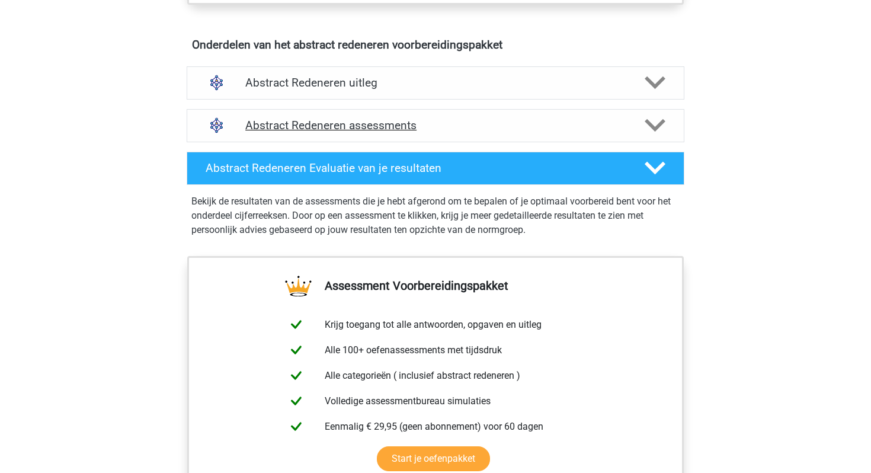
click at [362, 120] on h4 "Abstract Redeneren assessments" at bounding box center [435, 126] width 380 height 14
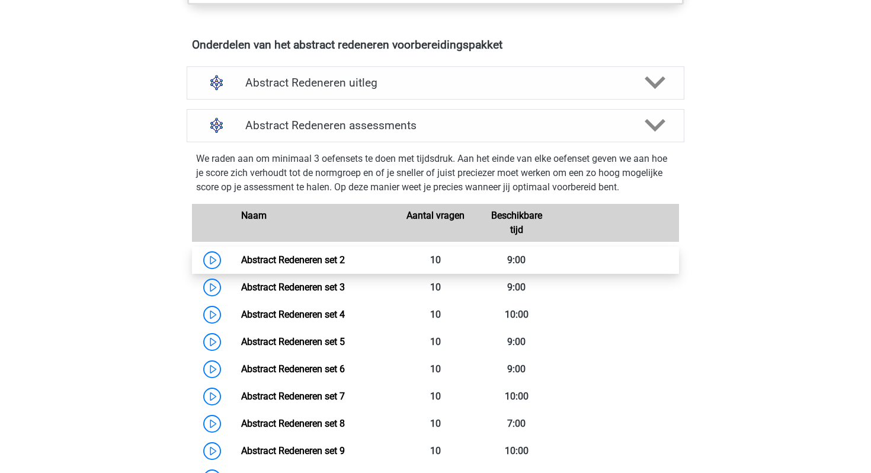
click at [299, 264] on link "Abstract Redeneren set 2" at bounding box center [293, 259] width 104 height 11
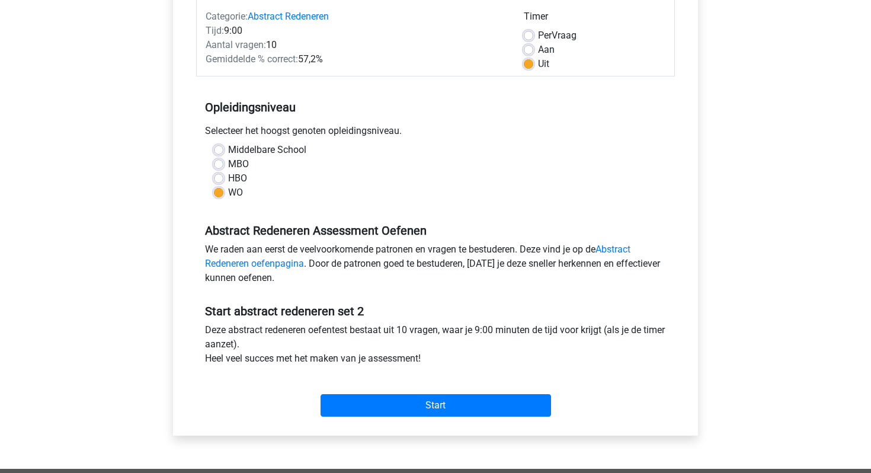
scroll to position [217, 0]
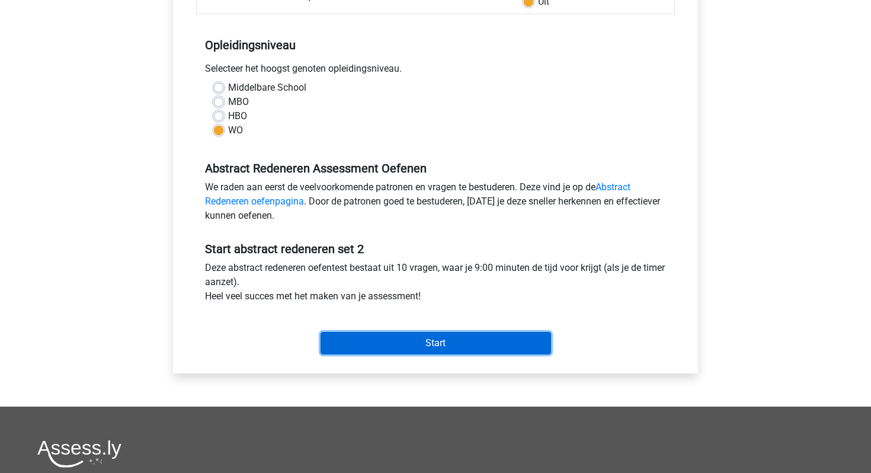
click at [398, 337] on input "Start" at bounding box center [436, 343] width 230 height 23
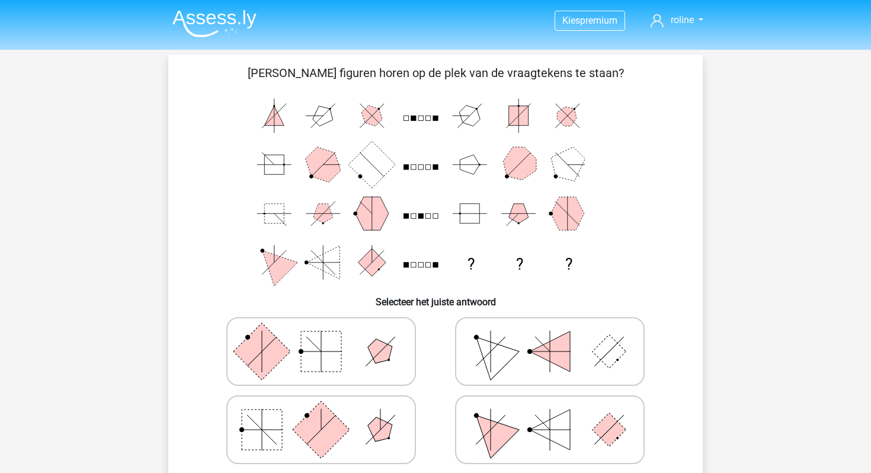
click at [229, 15] on img at bounding box center [214, 23] width 84 height 28
